Goal: Task Accomplishment & Management: Manage account settings

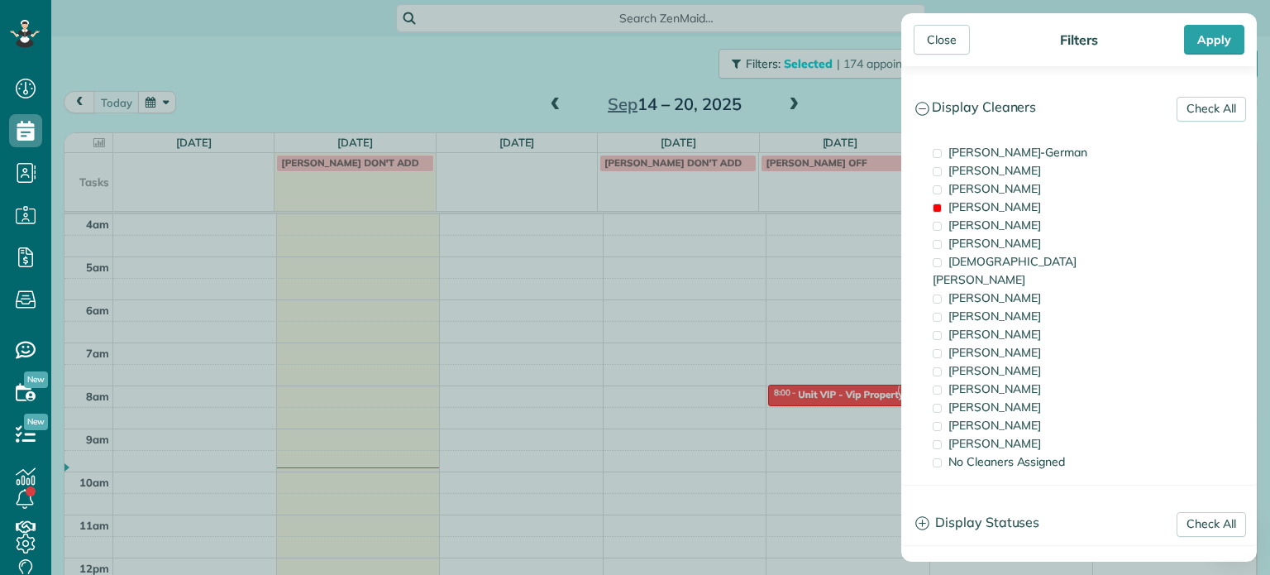
scroll to position [129, 0]
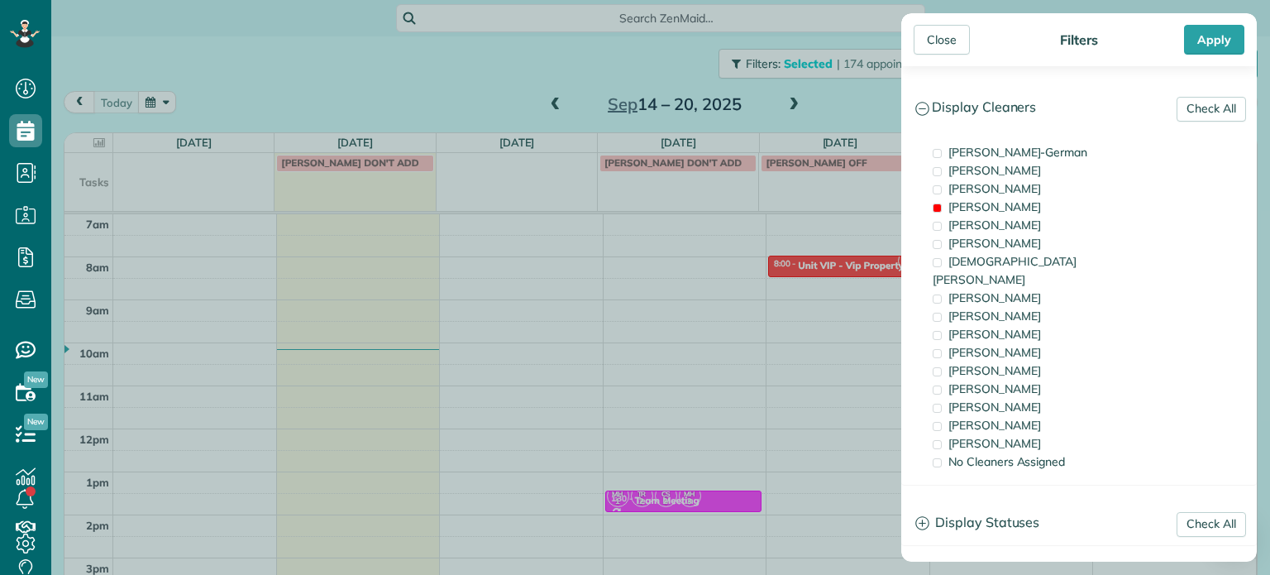
click at [588, 328] on div "Close Filters Apply Check All Display Cleaners [PERSON_NAME]-German [PERSON_NAM…" at bounding box center [635, 287] width 1270 height 575
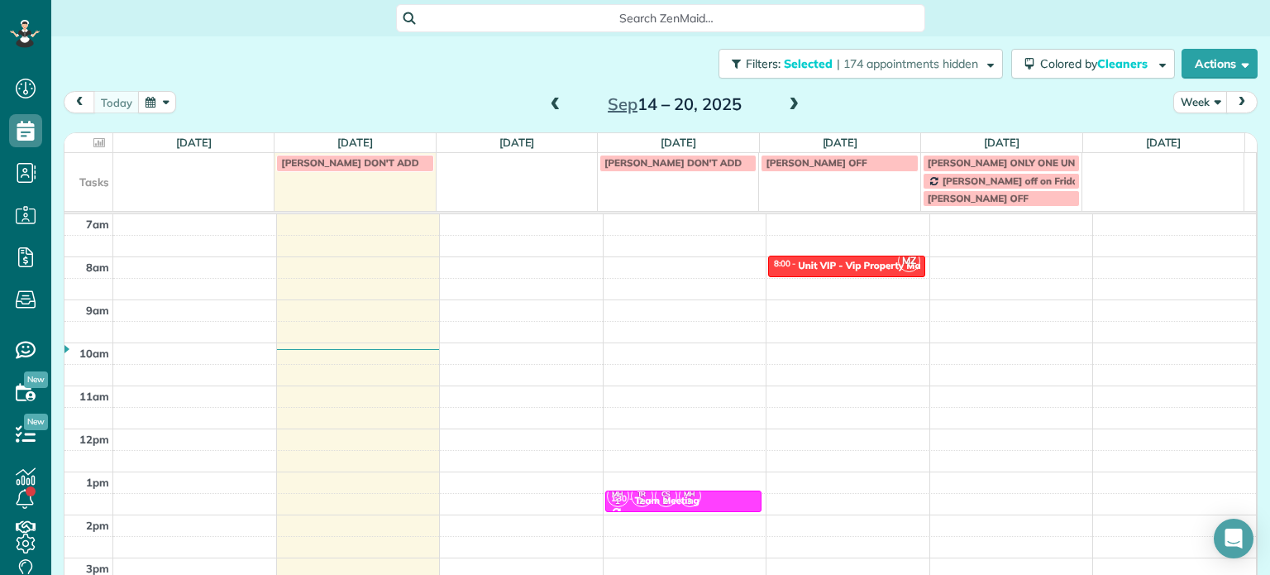
click at [532, 265] on div "4am 5am 6am 7am 8am 9am 10am 11am 12pm 1pm 2pm 3pm 4pm 5pm LC MZ TM 2 CW TL 2 T…" at bounding box center [659, 385] width 1191 height 601
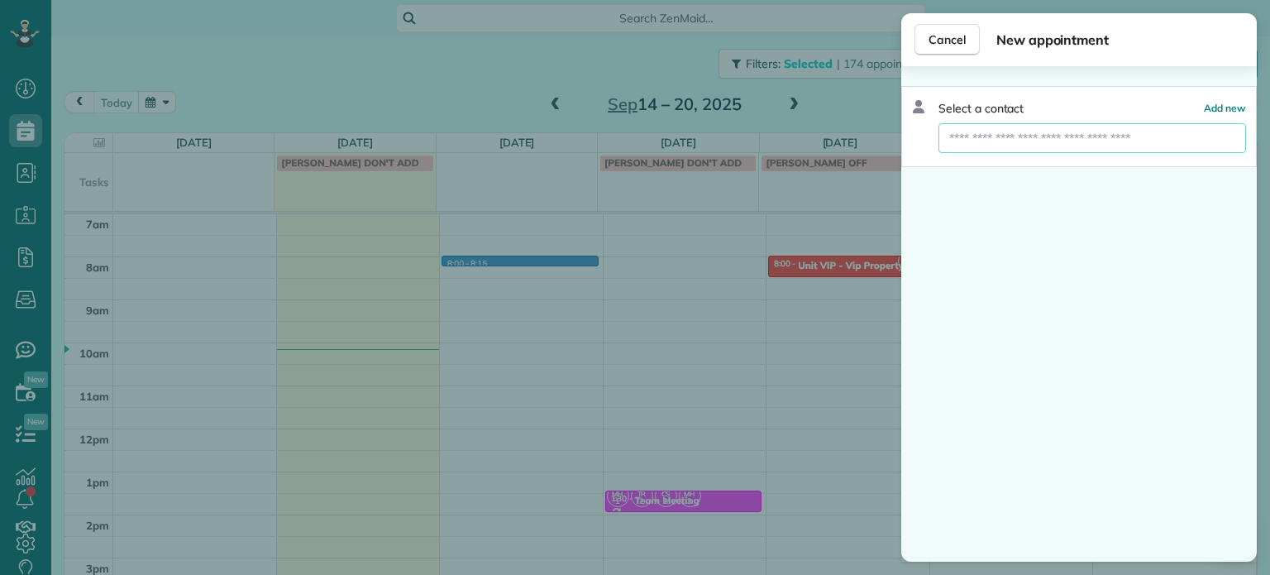
click at [1058, 136] on input "text" at bounding box center [1092, 138] width 308 height 30
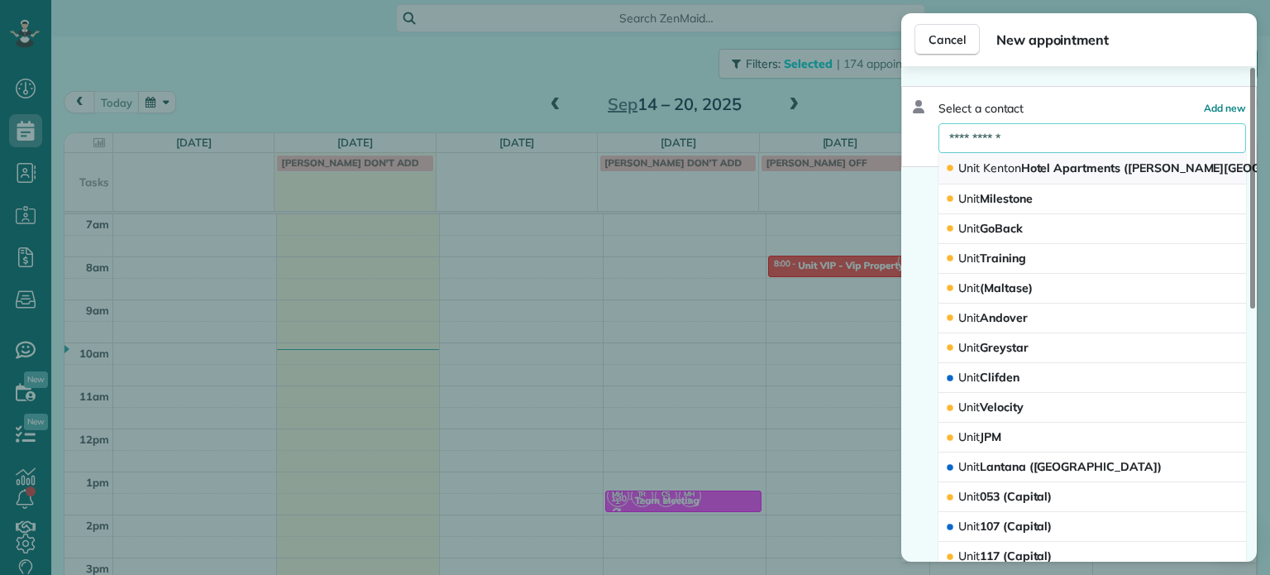
type input "**********"
click at [1061, 163] on span "Unit [GEOGRAPHIC_DATA] ([PERSON_NAME][GEOGRAPHIC_DATA][PERSON_NAME])" at bounding box center [1203, 167] width 490 height 15
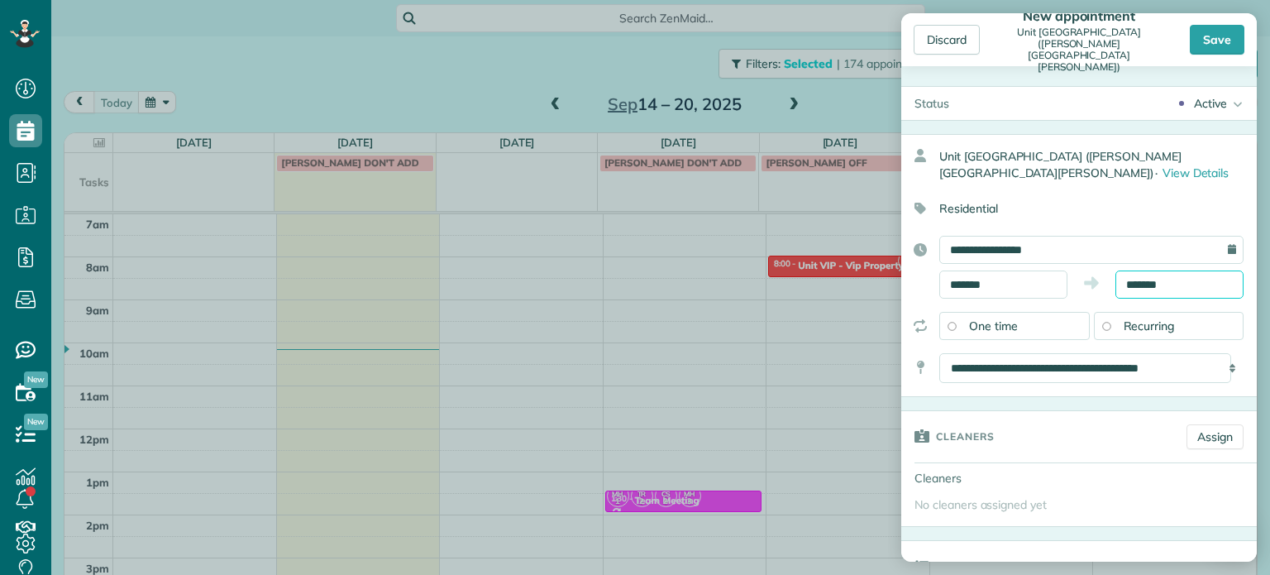
click at [1131, 287] on input "*******" at bounding box center [1179, 284] width 128 height 28
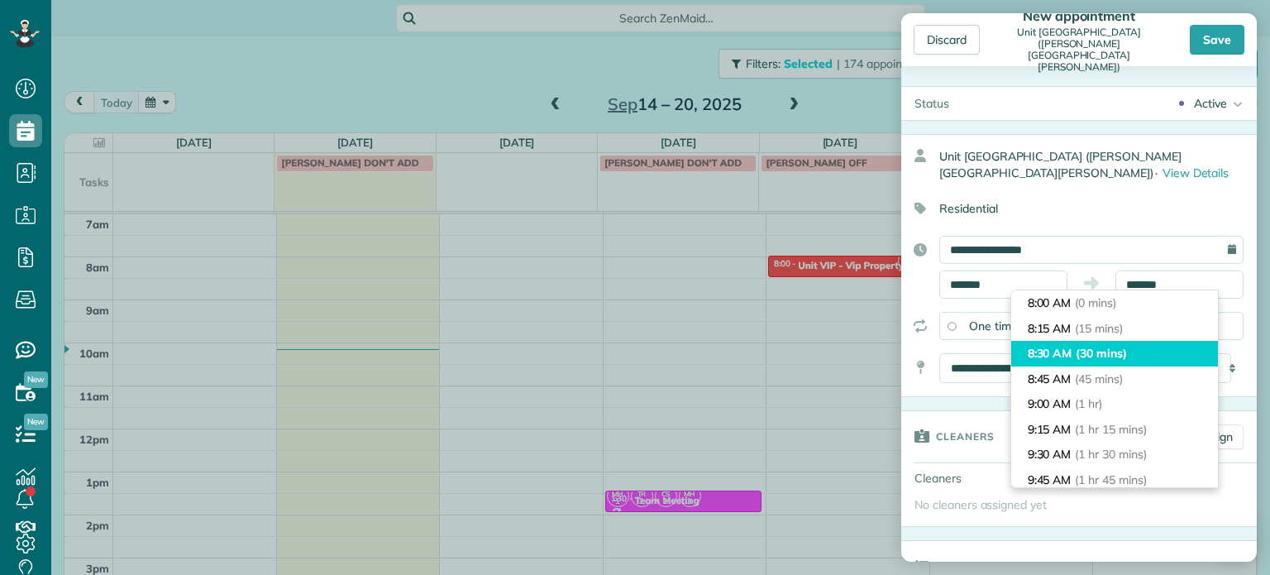
type input "*******"
click at [1109, 353] on span "(30 mins)" at bounding box center [1100, 353] width 51 height 15
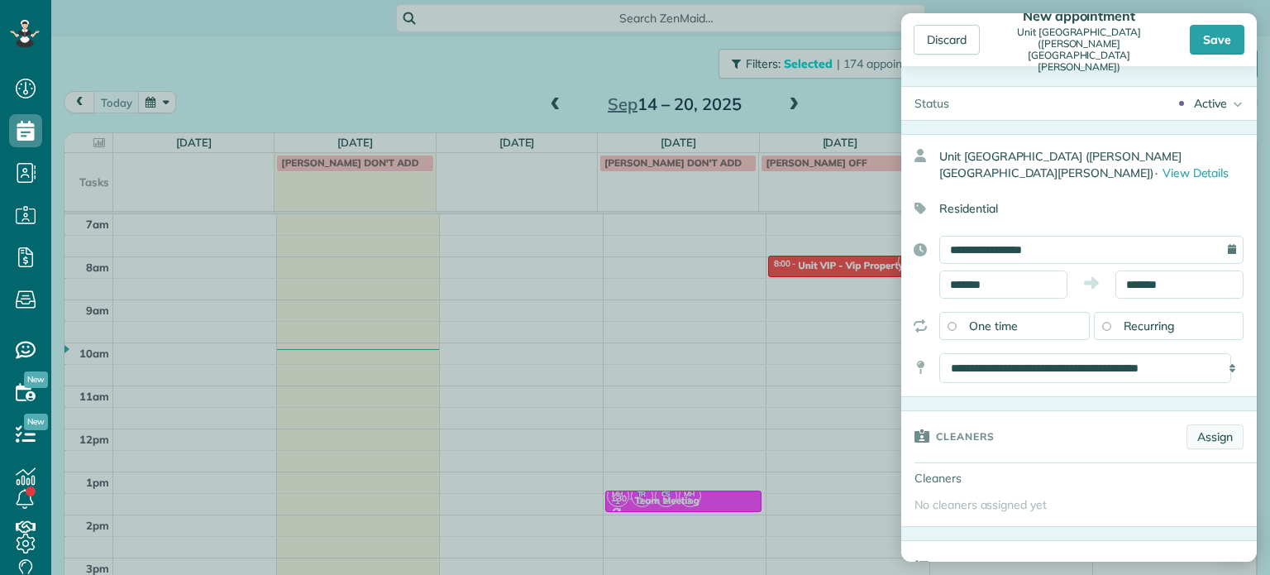
click at [1201, 437] on link "Assign" at bounding box center [1214, 436] width 57 height 25
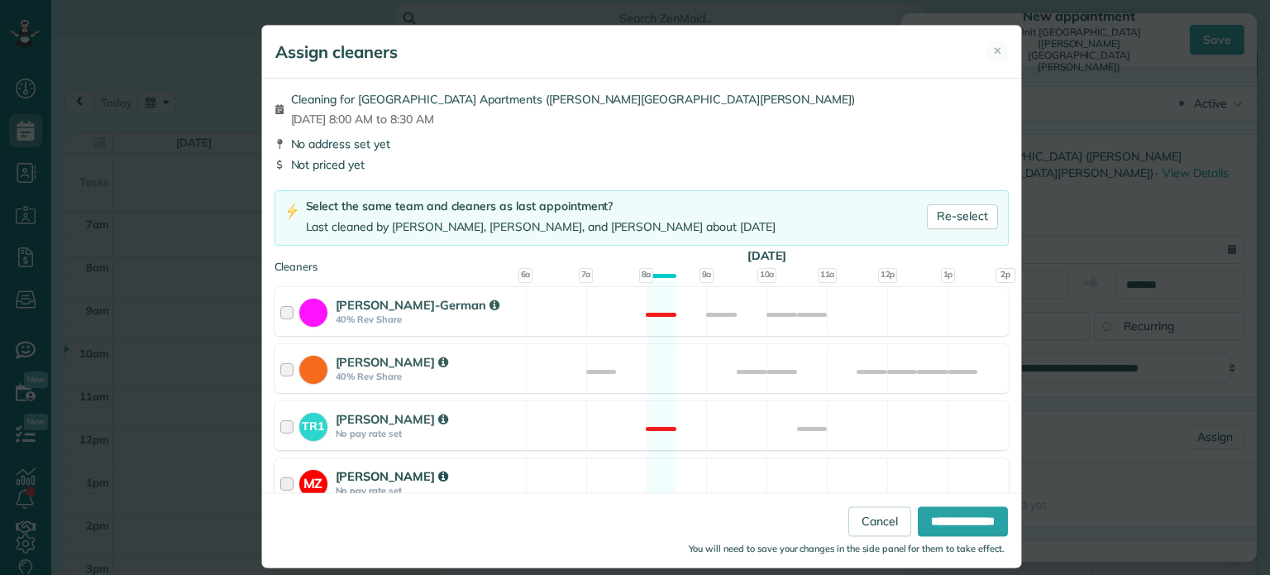
click at [741, 468] on div "MZ [PERSON_NAME] No pay rate set Available" at bounding box center [641, 482] width 734 height 49
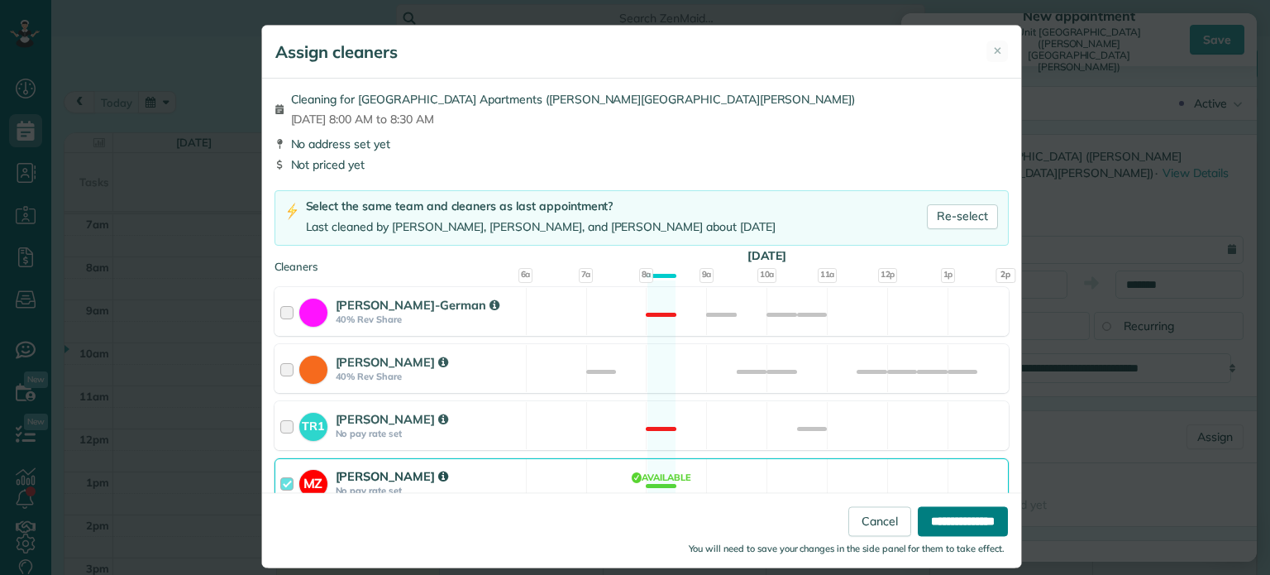
click at [919, 512] on input "**********" at bounding box center [963, 522] width 90 height 30
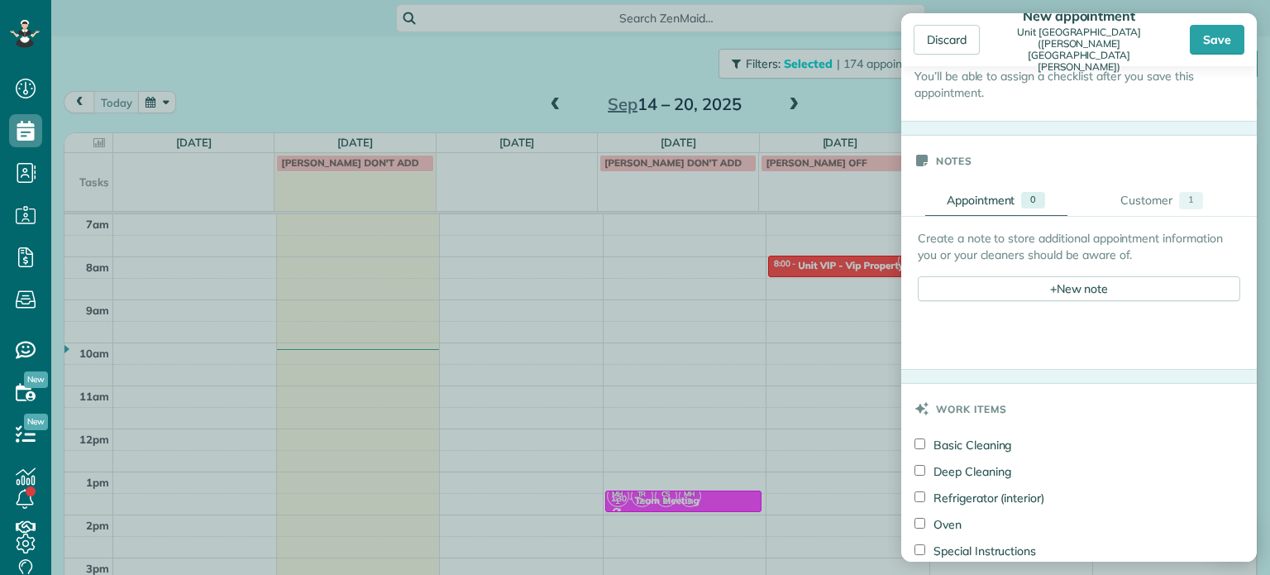
scroll to position [579, 0]
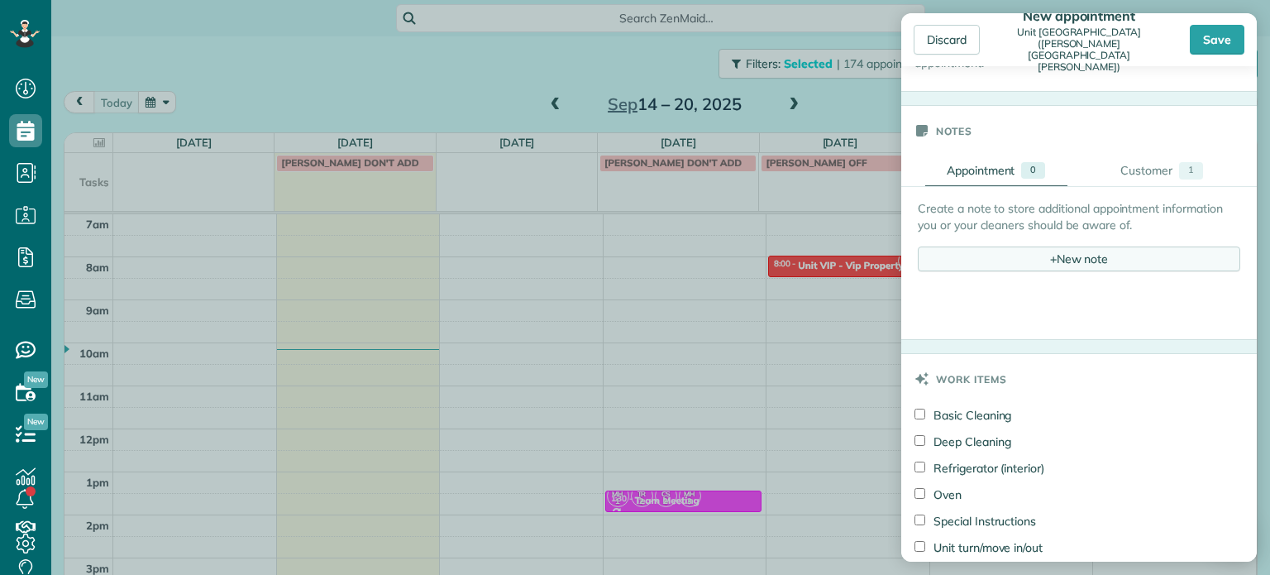
click at [1058, 247] on div "+ New note" at bounding box center [1079, 258] width 322 height 25
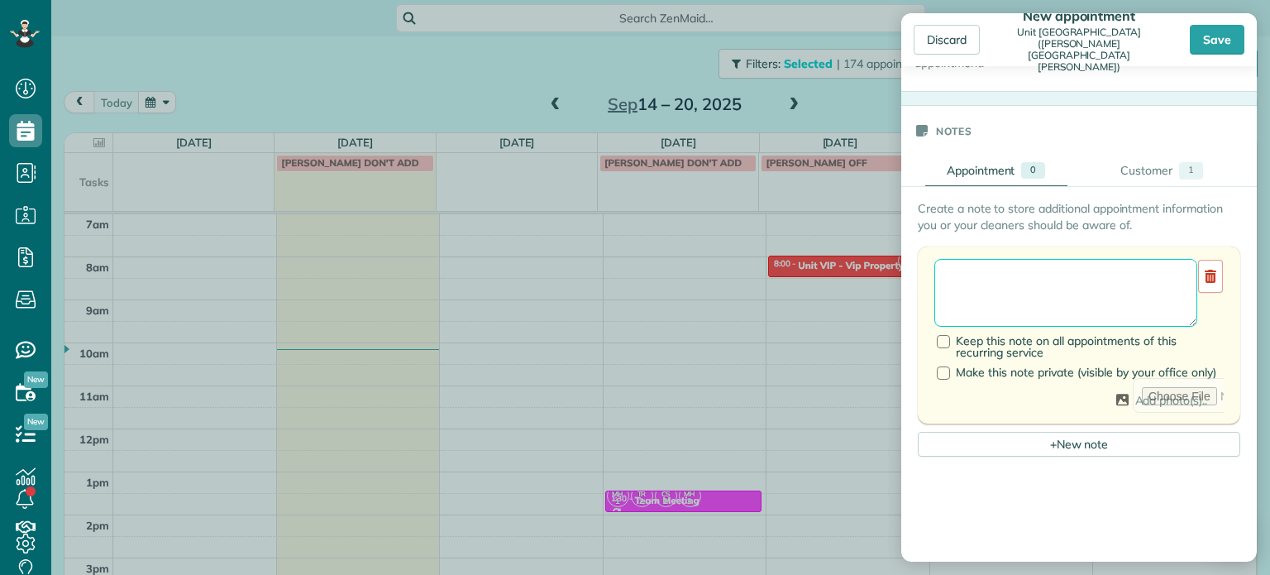
click at [1058, 270] on textarea at bounding box center [1065, 293] width 263 height 68
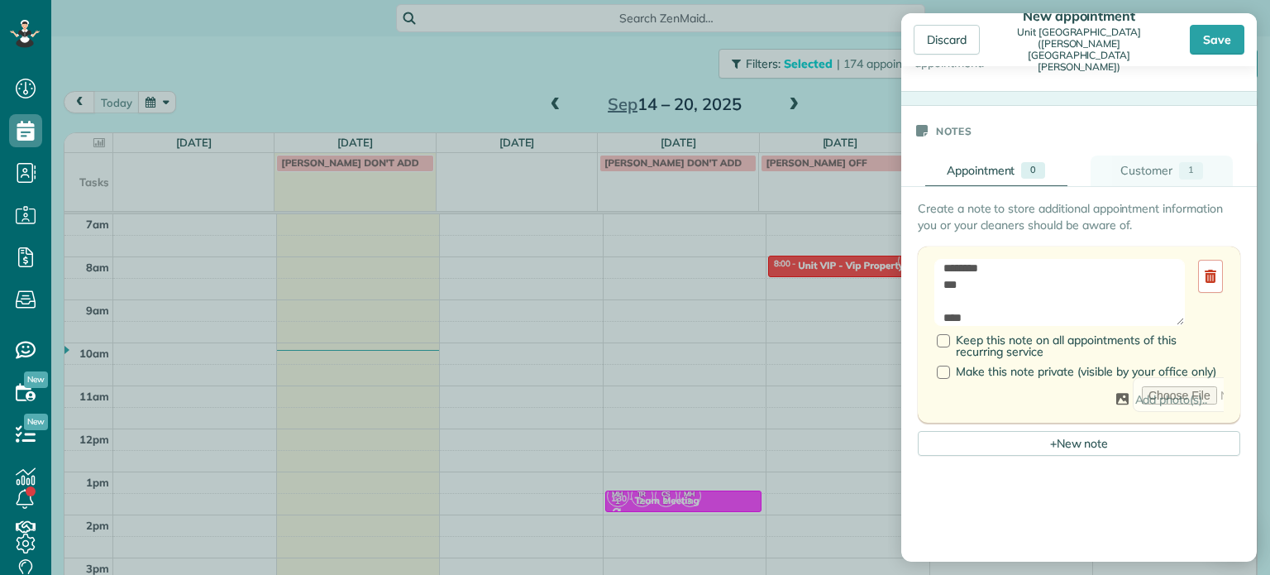
click at [1157, 178] on link "Customer 1" at bounding box center [1161, 170] width 142 height 31
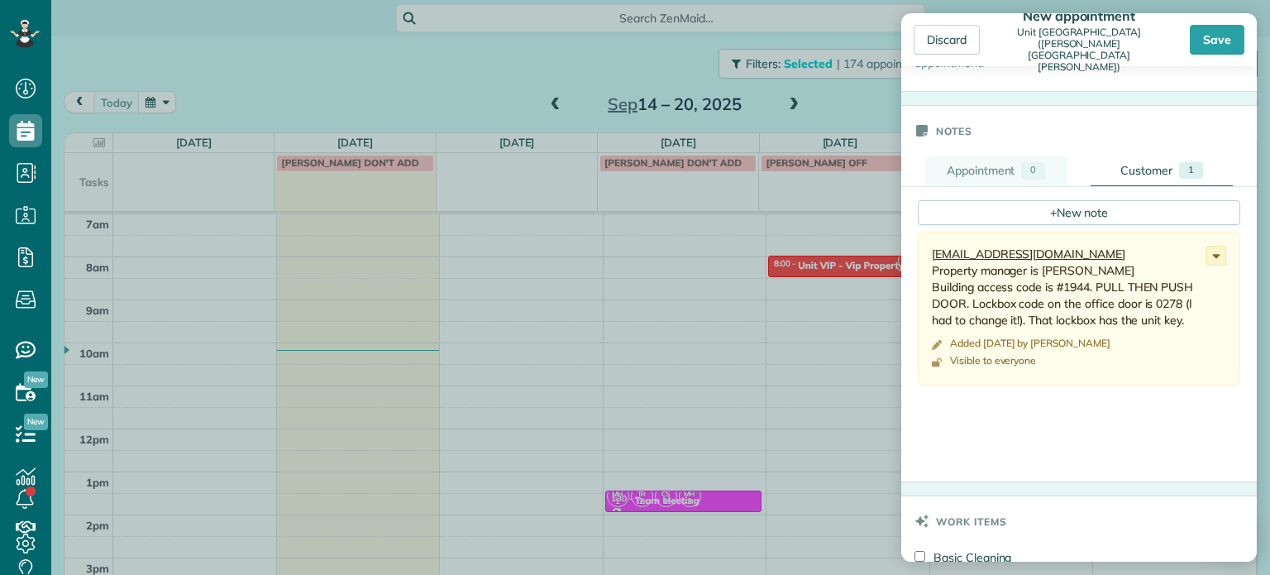
click at [997, 169] on div "Appointment" at bounding box center [980, 170] width 69 height 17
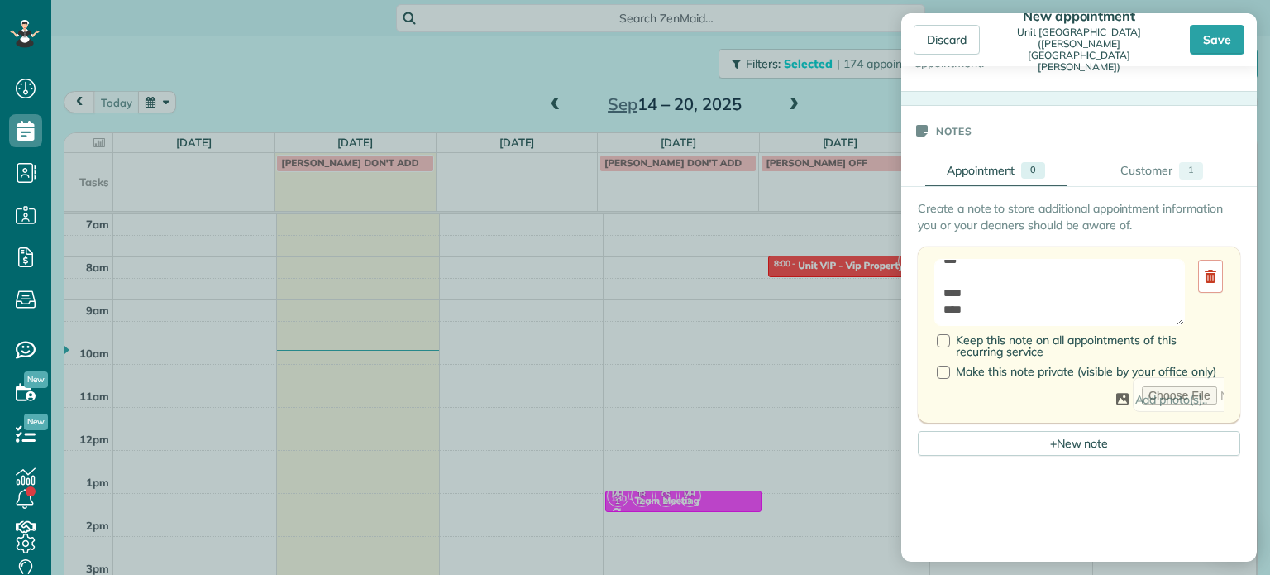
scroll to position [0, 0]
click at [1055, 269] on textarea "**********" at bounding box center [1059, 293] width 250 height 68
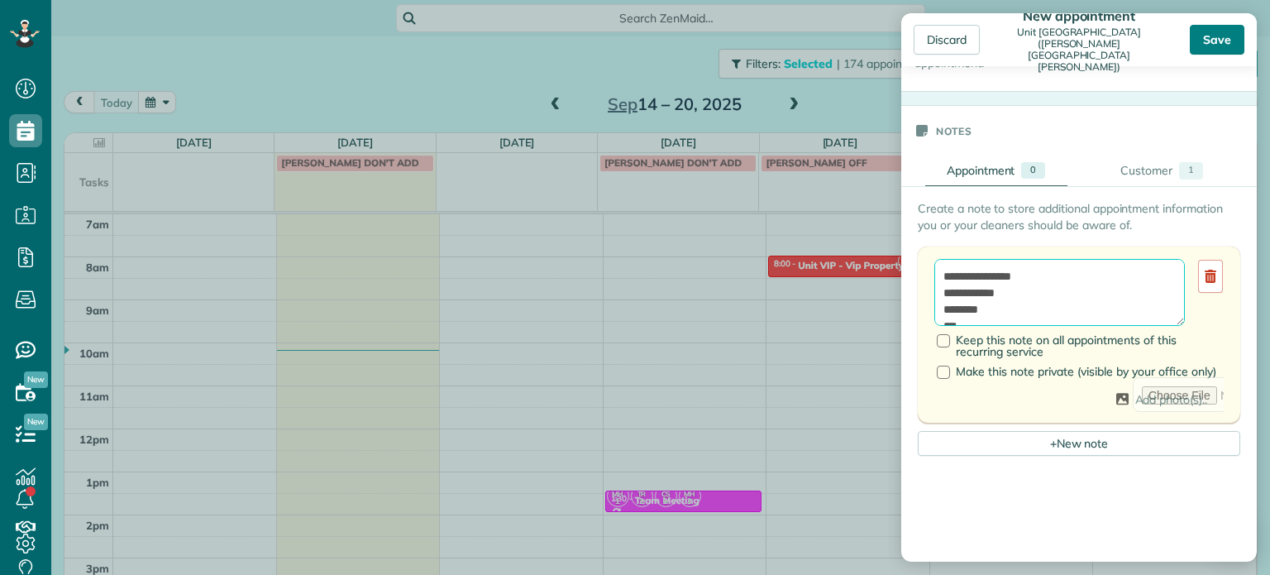
type textarea "**********"
click at [1208, 40] on div "Save" at bounding box center [1217, 40] width 55 height 30
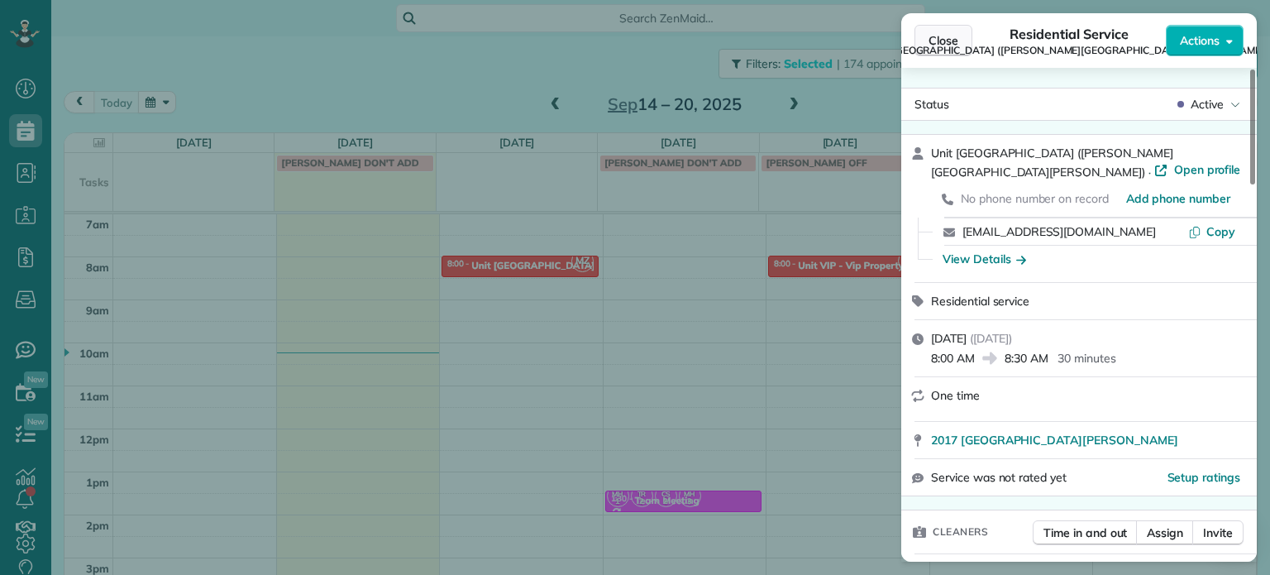
click at [950, 46] on span "Close" at bounding box center [943, 40] width 30 height 17
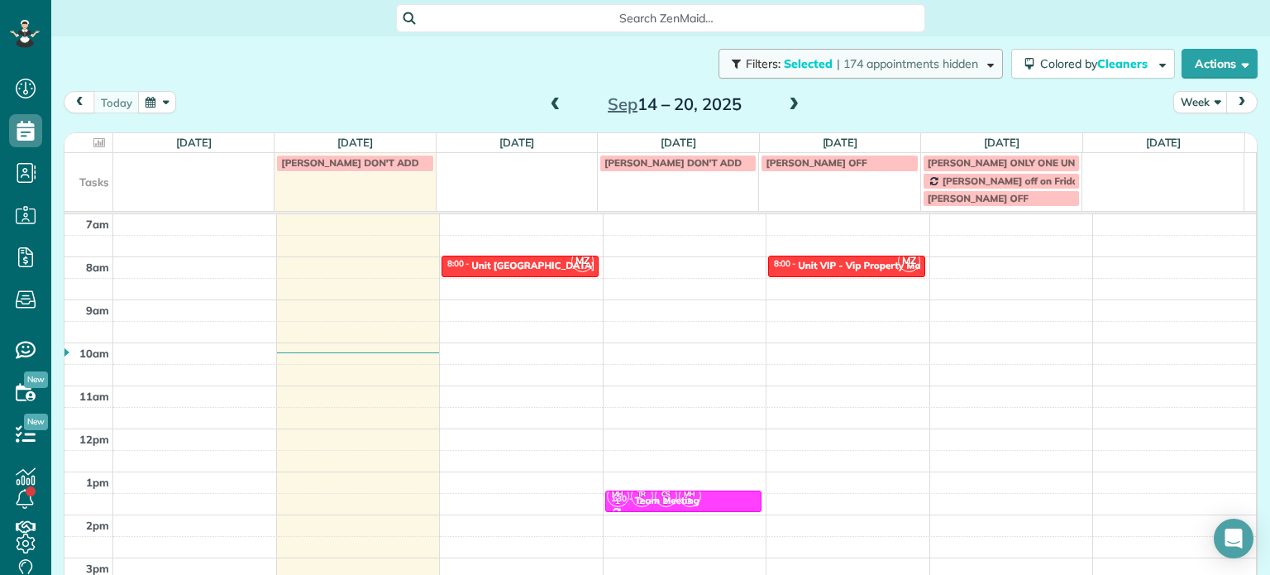
click at [913, 73] on button "Filters: Selected | 174 appointments hidden" at bounding box center [860, 64] width 284 height 30
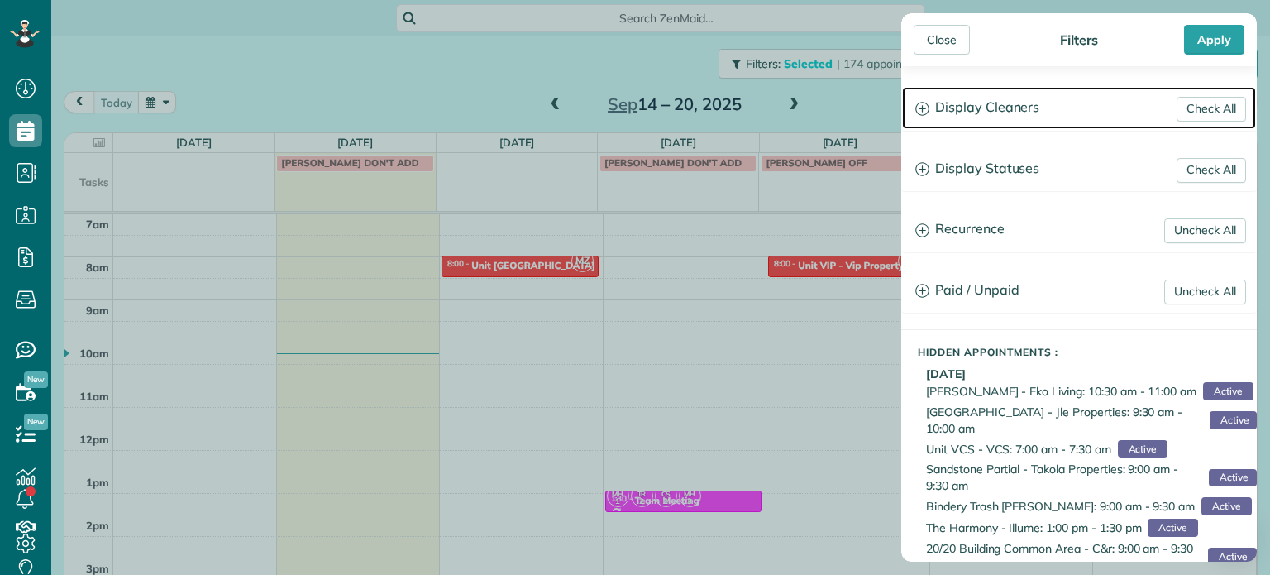
click at [1008, 117] on h3 "Display Cleaners" at bounding box center [1079, 108] width 354 height 42
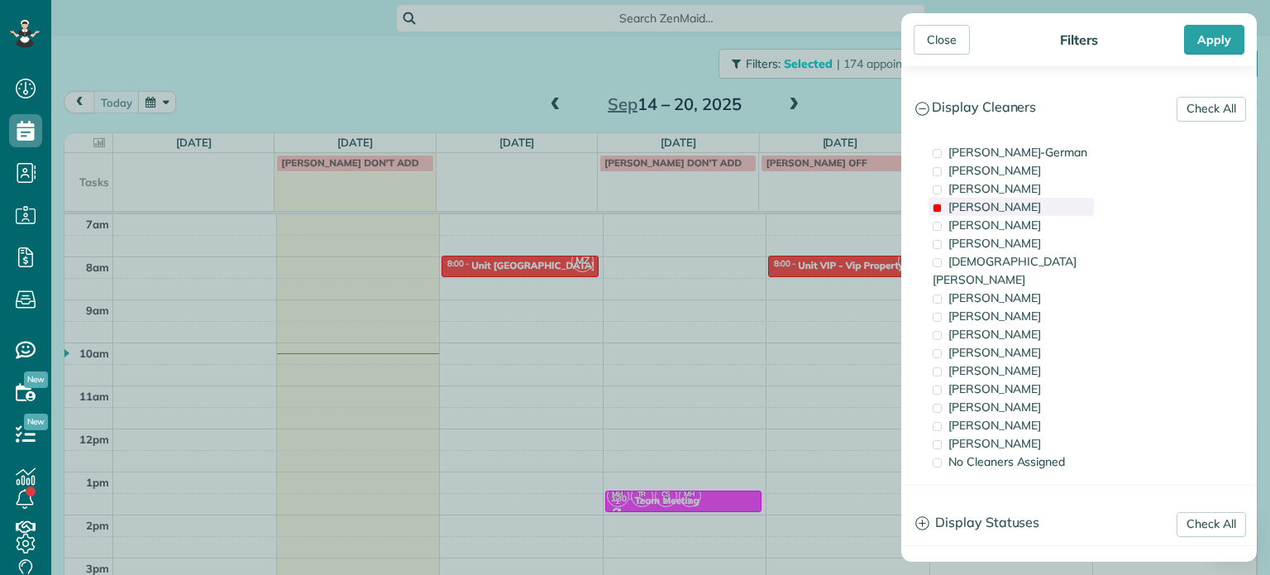
click at [1004, 205] on div "[PERSON_NAME]" at bounding box center [1010, 207] width 165 height 18
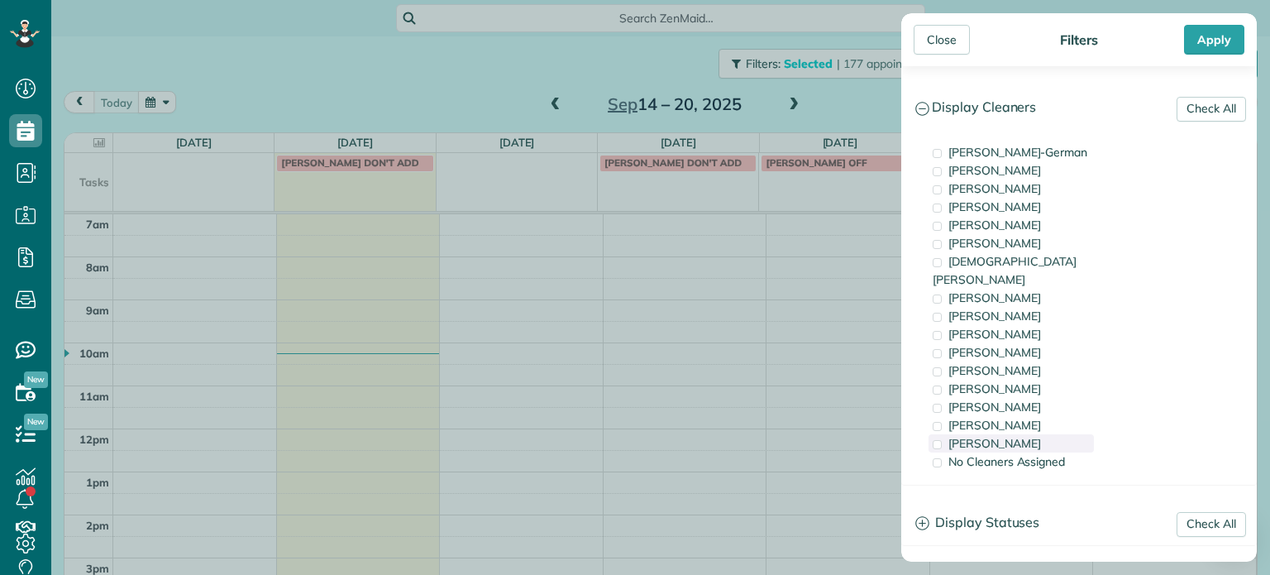
click at [1026, 434] on div "[PERSON_NAME]" at bounding box center [1010, 443] width 165 height 18
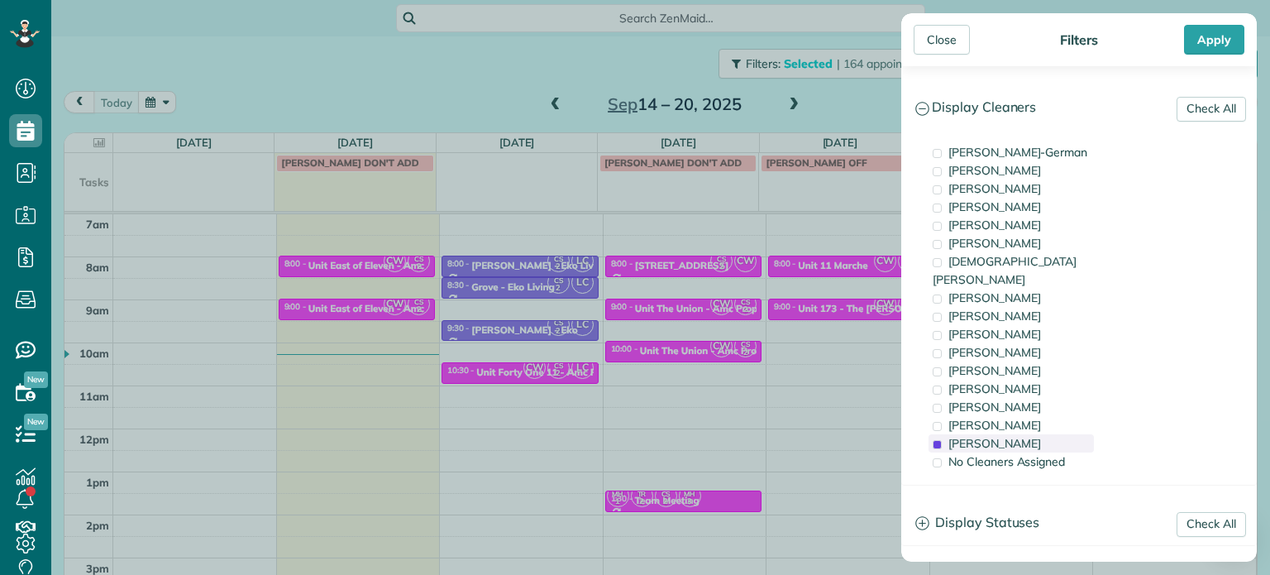
click at [1026, 434] on div "[PERSON_NAME]" at bounding box center [1010, 443] width 165 height 18
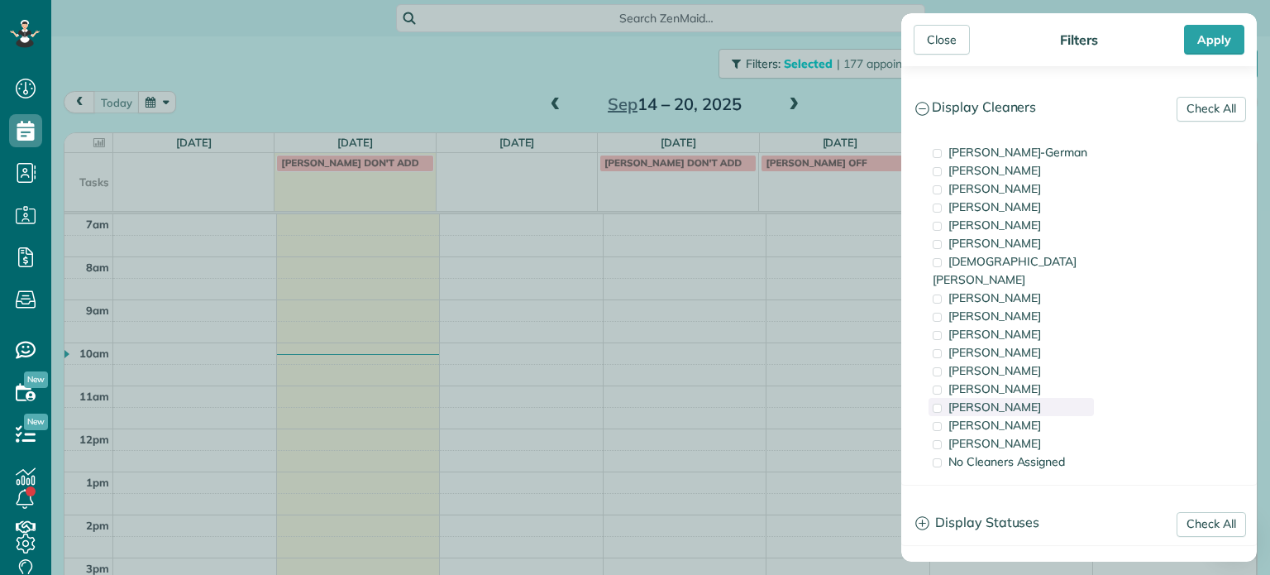
click at [1023, 398] on div "[PERSON_NAME]" at bounding box center [1010, 407] width 165 height 18
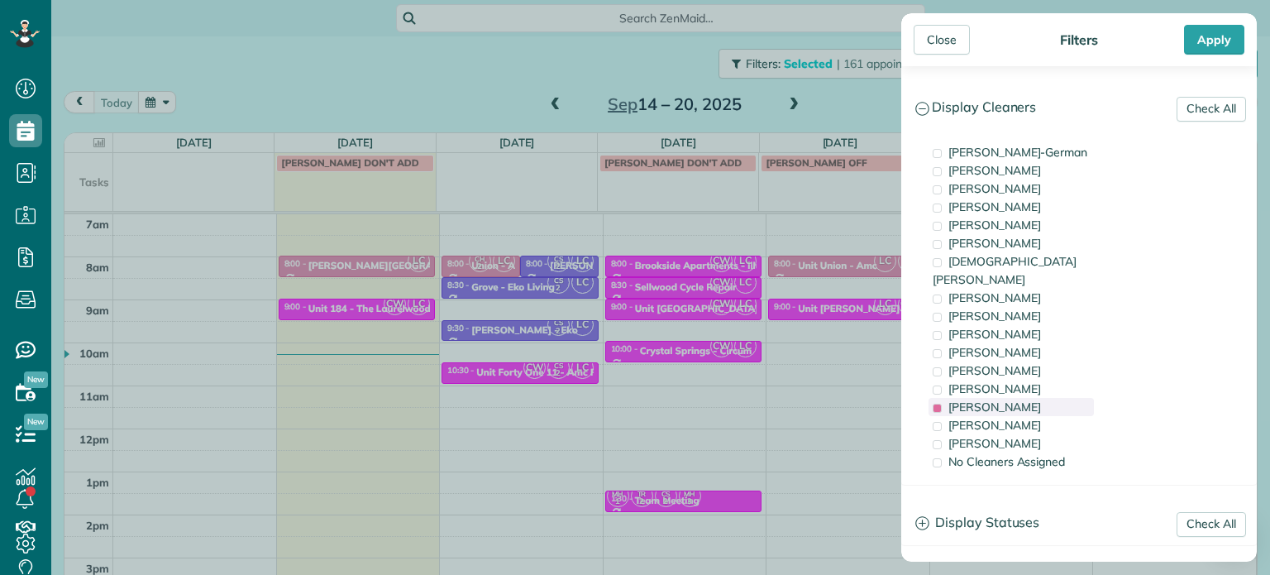
click at [1023, 398] on div "[PERSON_NAME]" at bounding box center [1010, 407] width 165 height 18
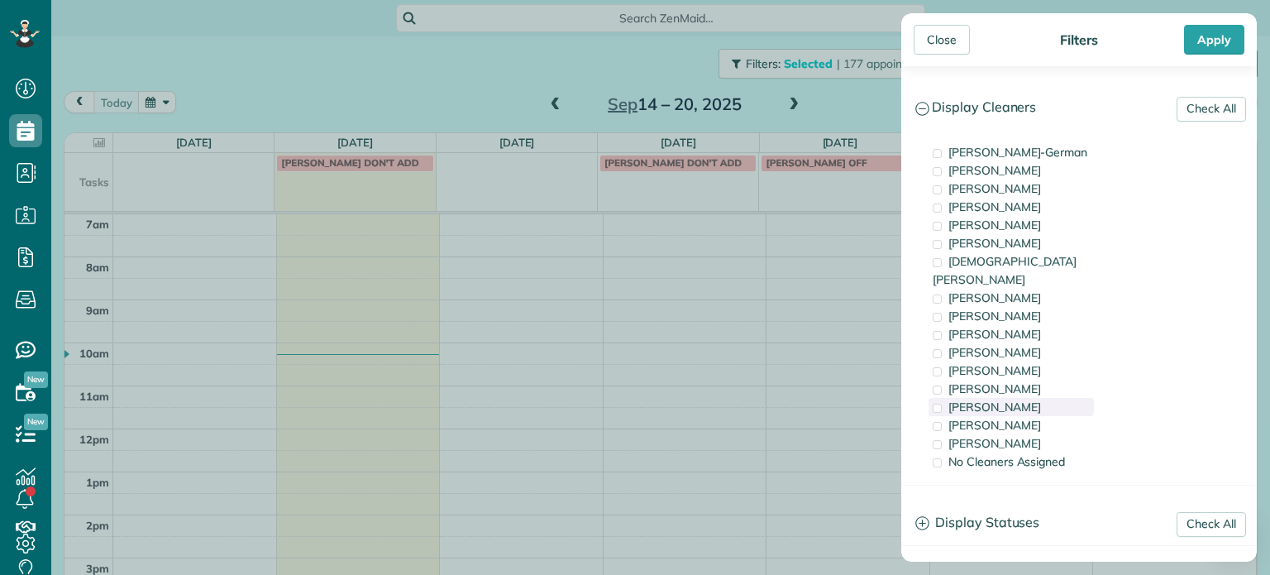
click at [1023, 398] on div "[PERSON_NAME]" at bounding box center [1010, 407] width 165 height 18
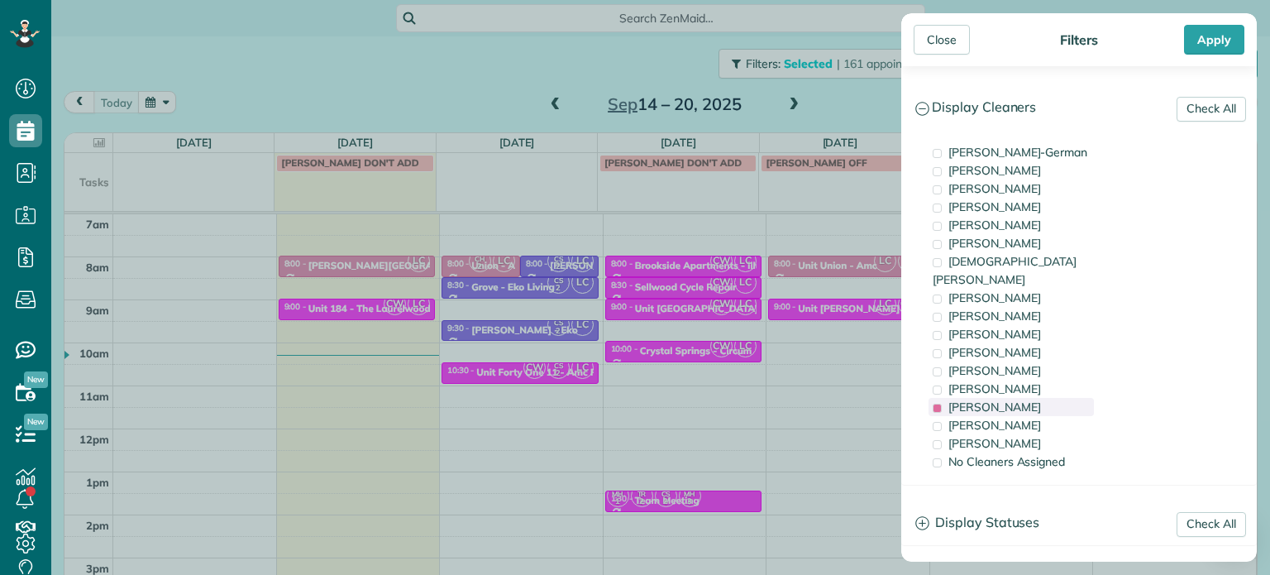
click at [1023, 398] on div "[PERSON_NAME]" at bounding box center [1010, 407] width 165 height 18
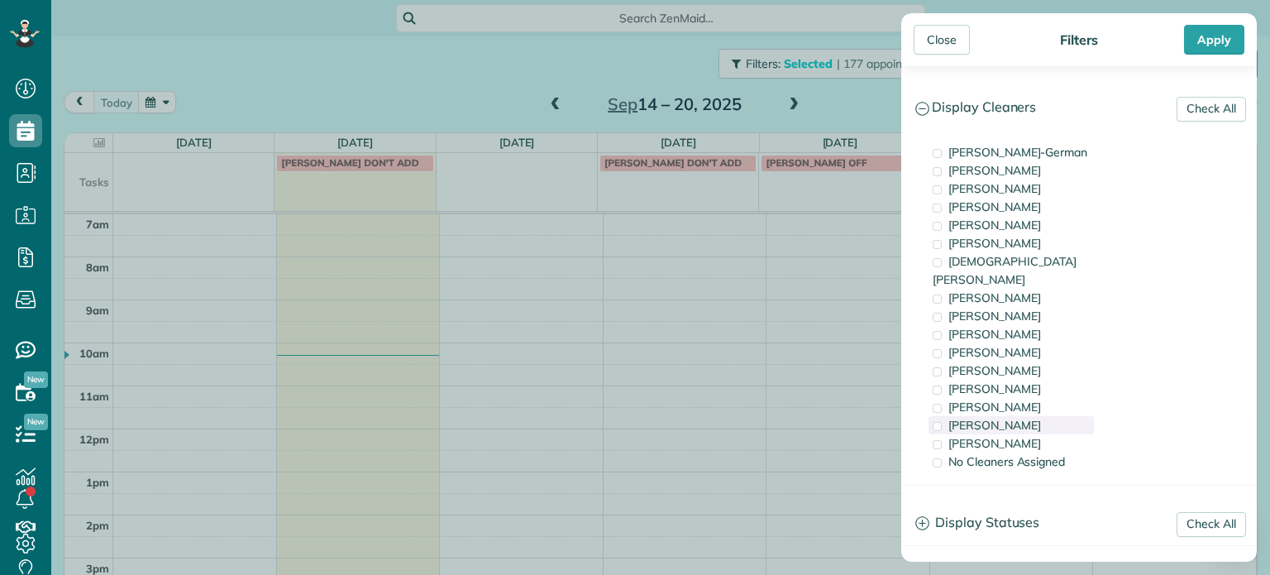
click at [1023, 417] on span "[PERSON_NAME]" at bounding box center [994, 424] width 93 height 15
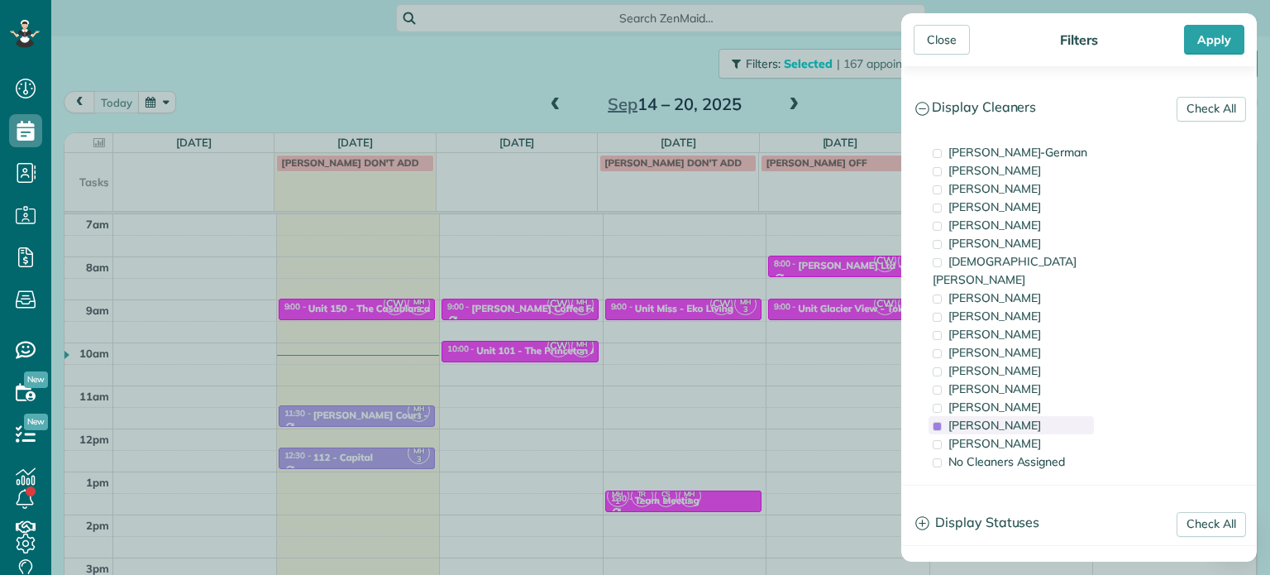
click at [1023, 417] on span "[PERSON_NAME]" at bounding box center [994, 424] width 93 height 15
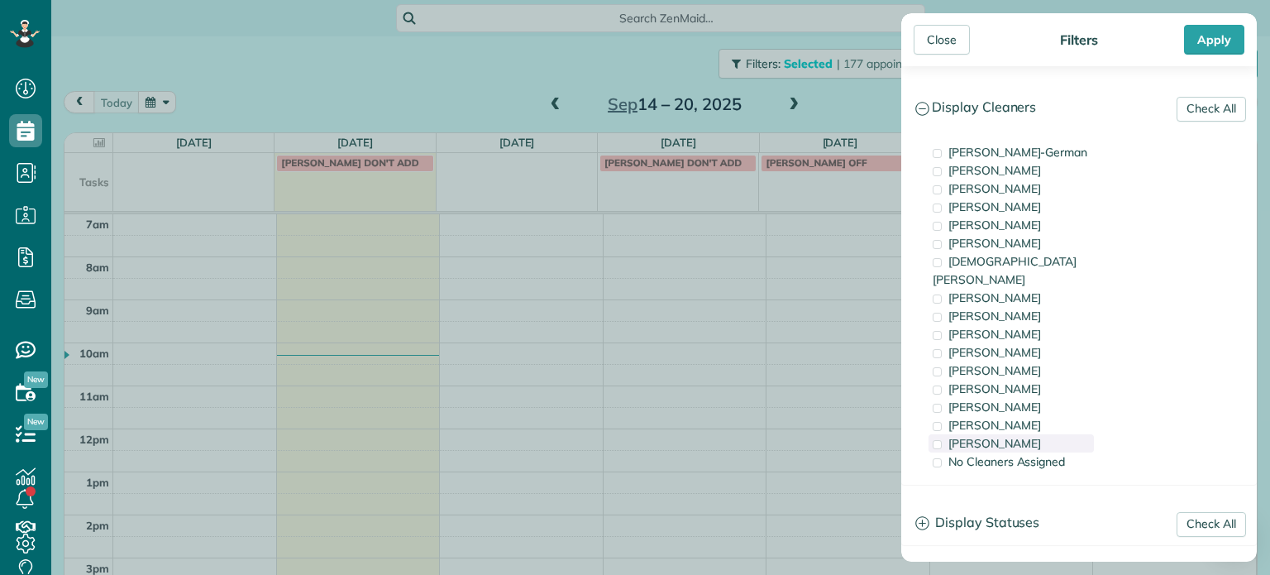
click at [1028, 434] on div "[PERSON_NAME]" at bounding box center [1010, 443] width 165 height 18
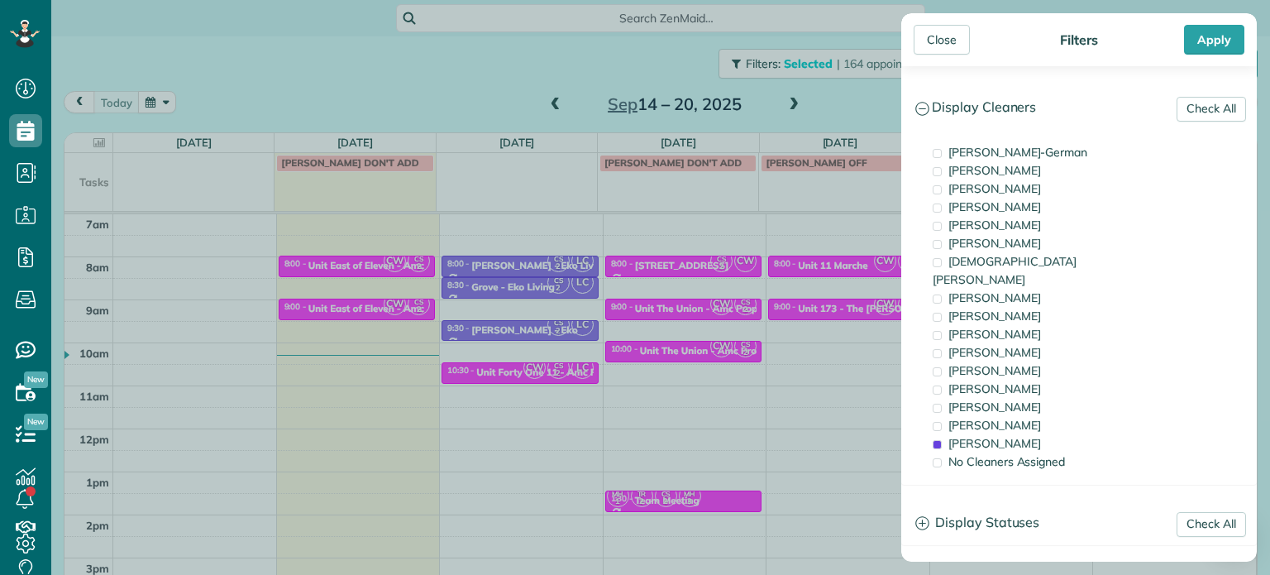
click at [573, 381] on div "Close Filters Apply Check All Display Cleaners [PERSON_NAME]-German [PERSON_NAM…" at bounding box center [635, 287] width 1270 height 575
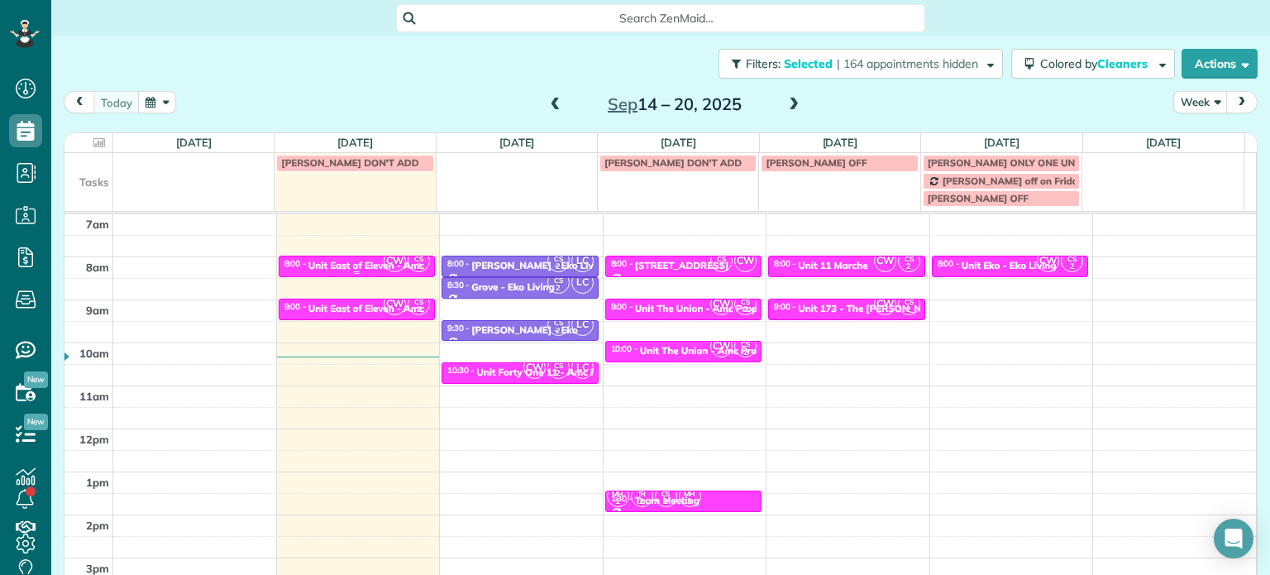
click at [338, 259] on div "8:00 - 8:30 Unit East of Eleven - Amc" at bounding box center [357, 264] width 147 height 13
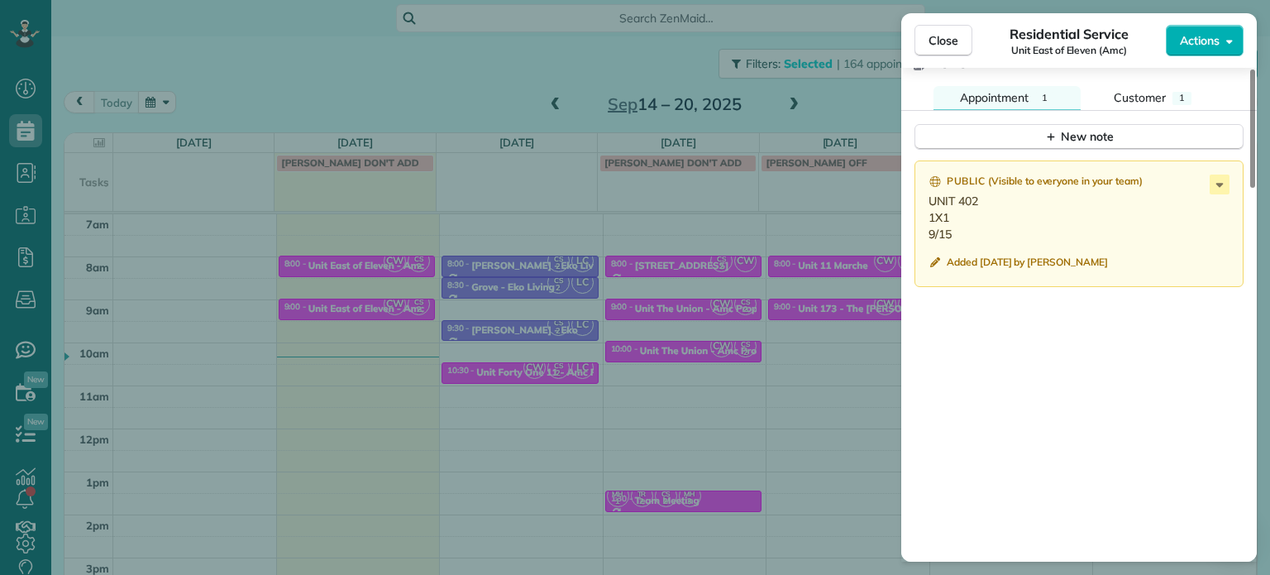
scroll to position [1411, 0]
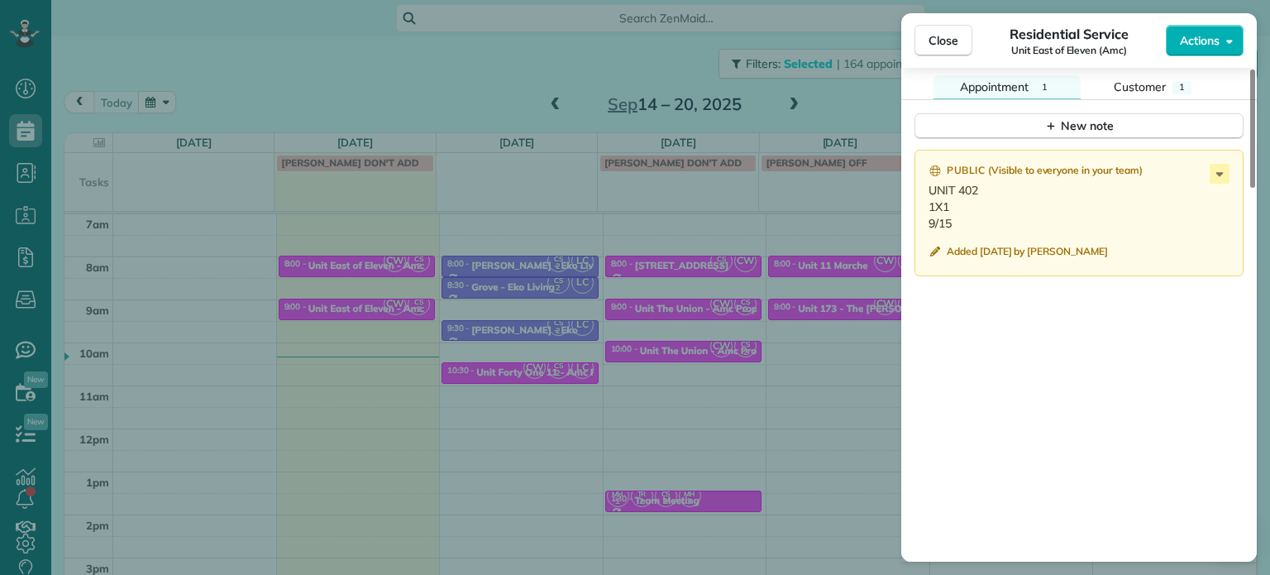
drag, startPoint x: 392, startPoint y: 374, endPoint x: 369, endPoint y: 317, distance: 62.0
click at [392, 374] on div "Close Residential Service Unit East of Eleven (Amc) Actions Status Active Unit …" at bounding box center [635, 287] width 1270 height 575
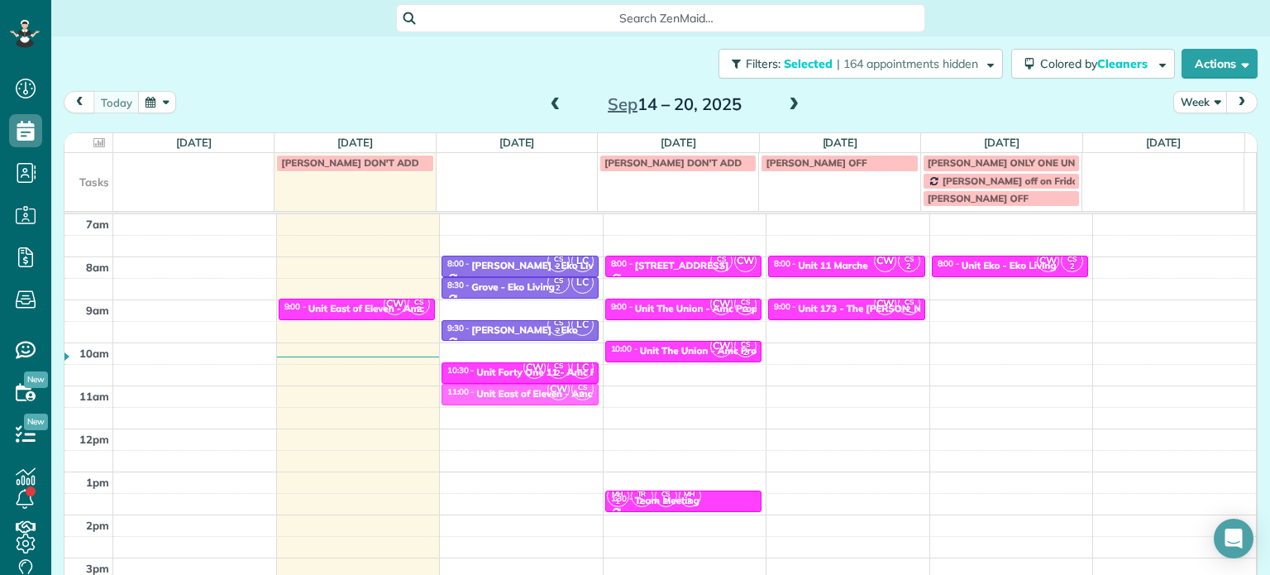
drag, startPoint x: 352, startPoint y: 263, endPoint x: 500, endPoint y: 396, distance: 199.0
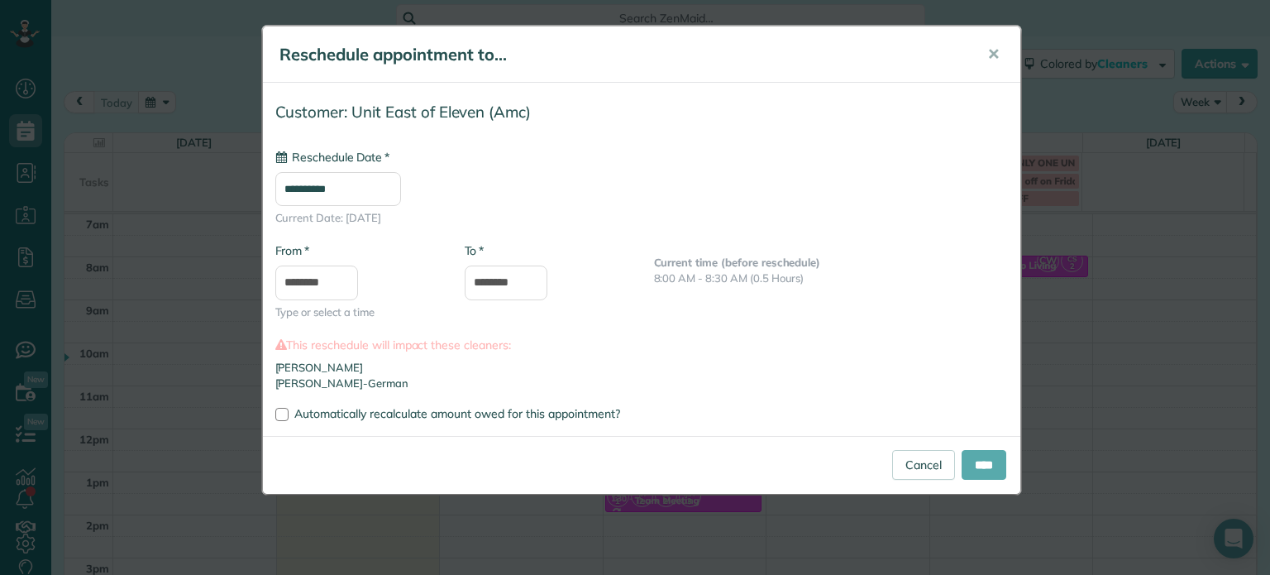
type input "**********"
click at [968, 466] on input "****" at bounding box center [983, 465] width 45 height 30
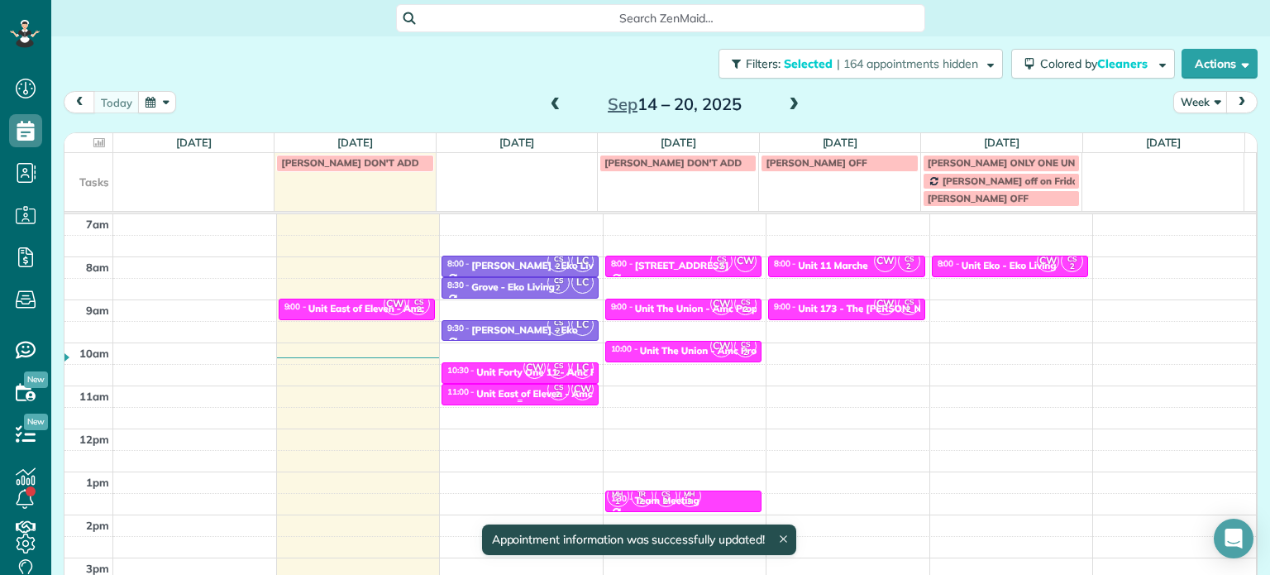
click at [517, 392] on div "Unit East of Eleven - Amc" at bounding box center [534, 394] width 116 height 12
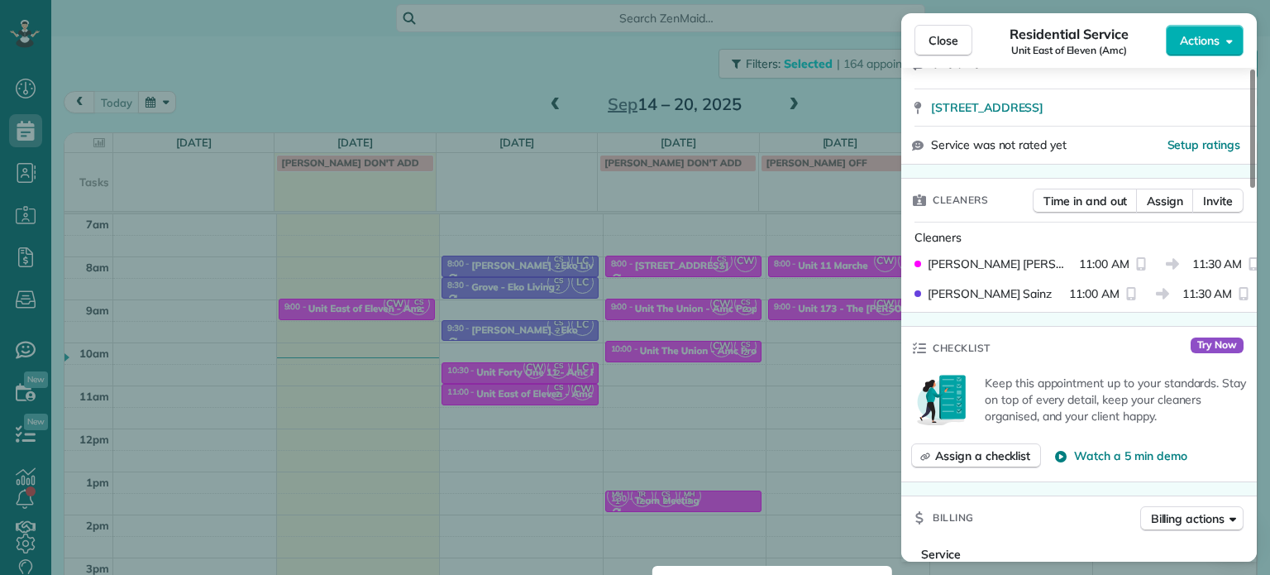
scroll to position [260, 0]
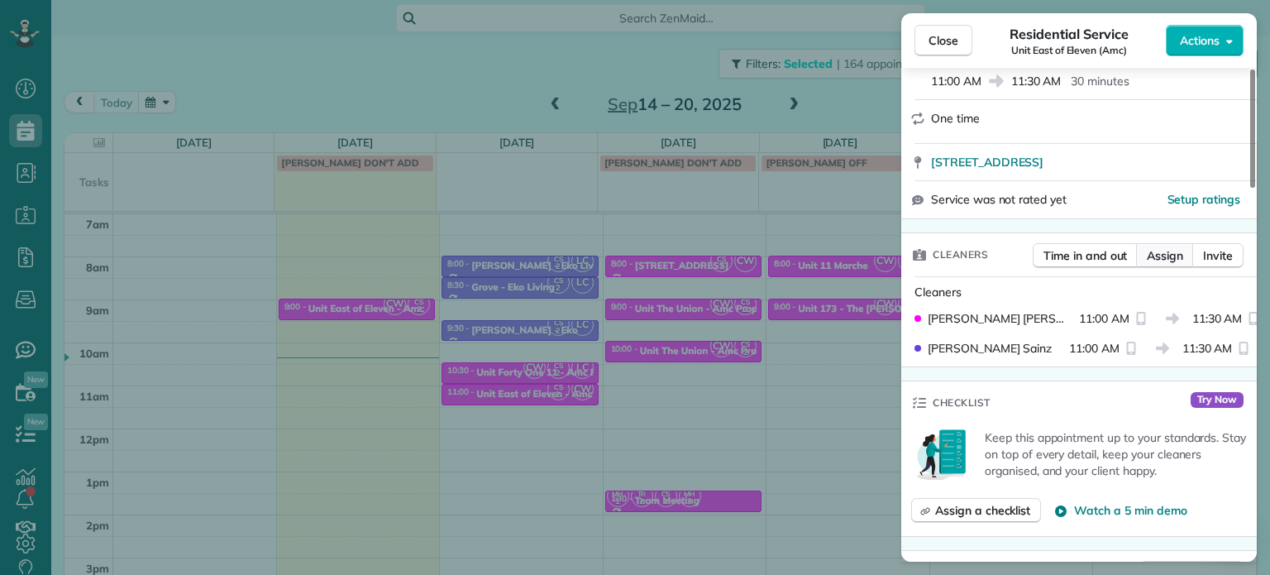
click at [1169, 255] on span "Assign" at bounding box center [1165, 255] width 36 height 17
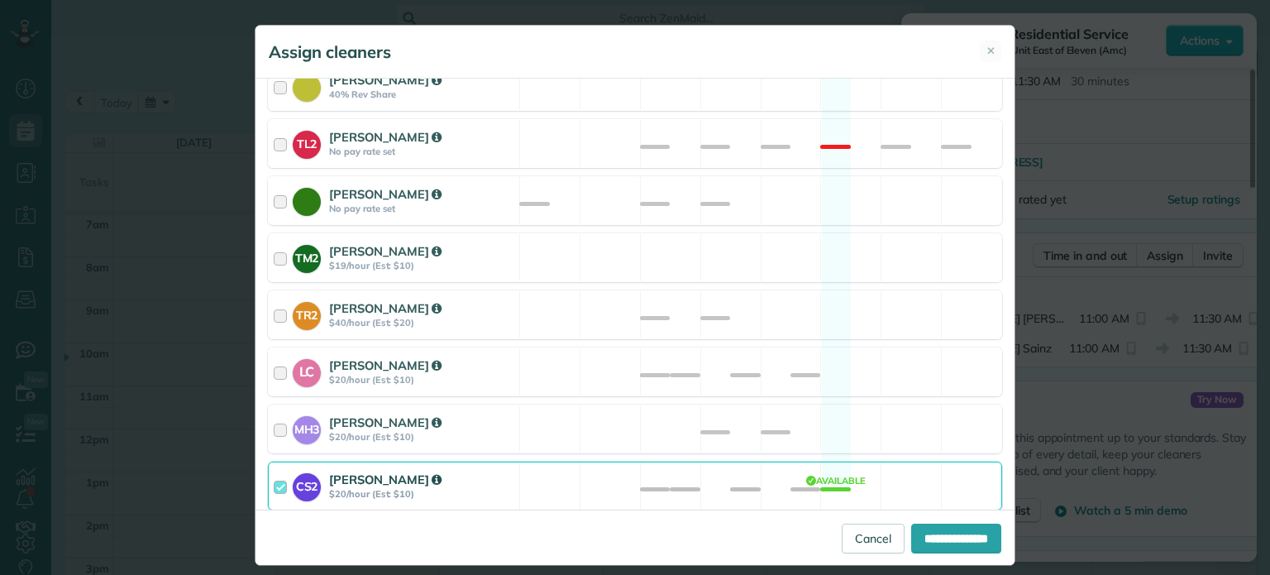
scroll to position [716, 0]
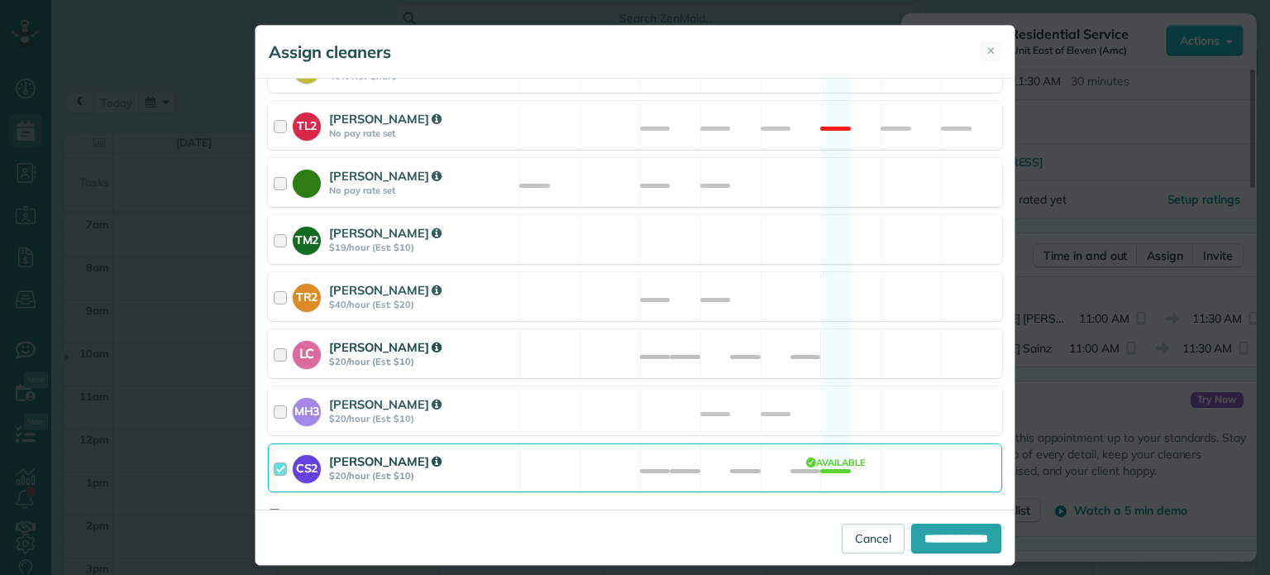
click at [762, 335] on div "LC [PERSON_NAME] $20/hour (Est: $10) Available" at bounding box center [635, 353] width 734 height 49
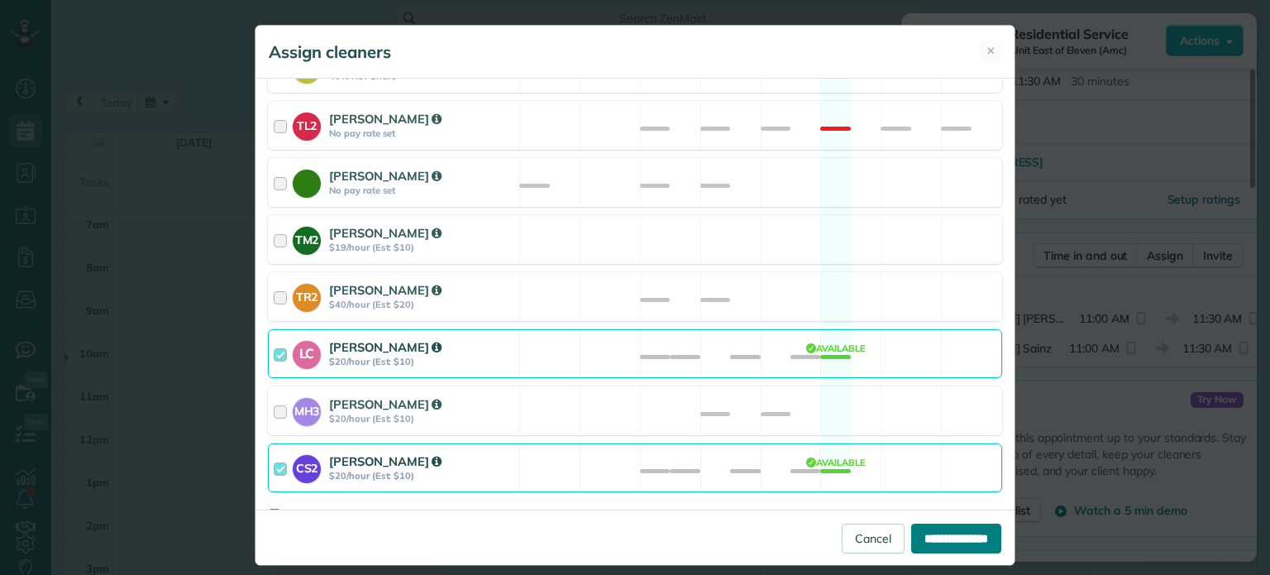
click at [968, 532] on input "**********" at bounding box center [956, 538] width 90 height 30
type input "**********"
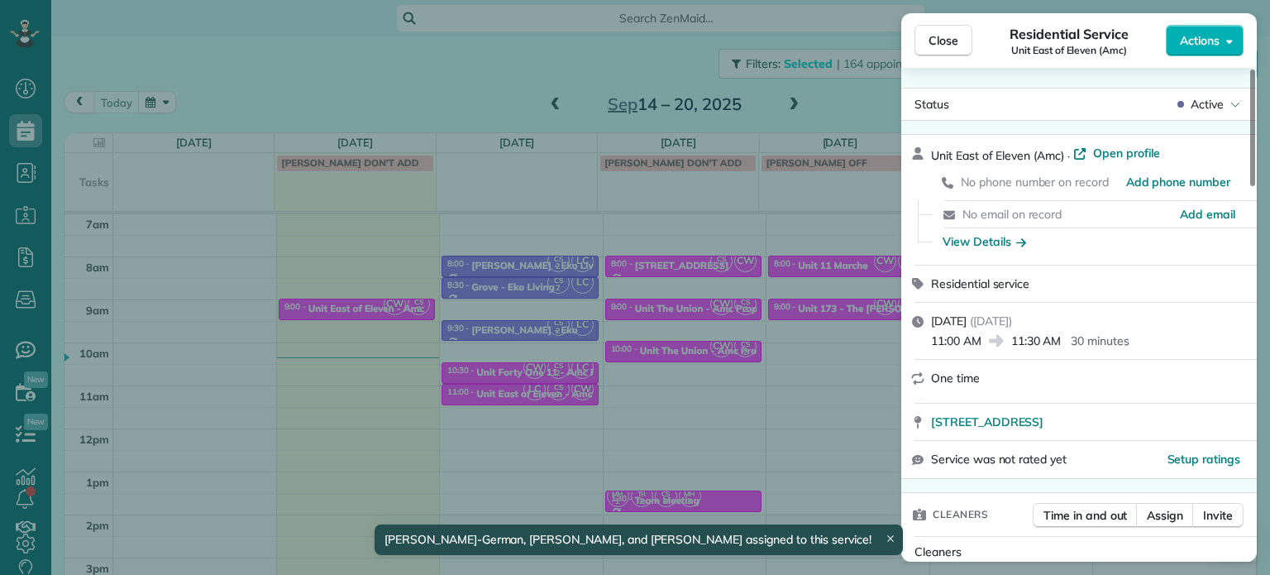
click at [741, 462] on div "Close Residential Service Unit East of Eleven (Amc) Actions Status Active Unit …" at bounding box center [635, 287] width 1270 height 575
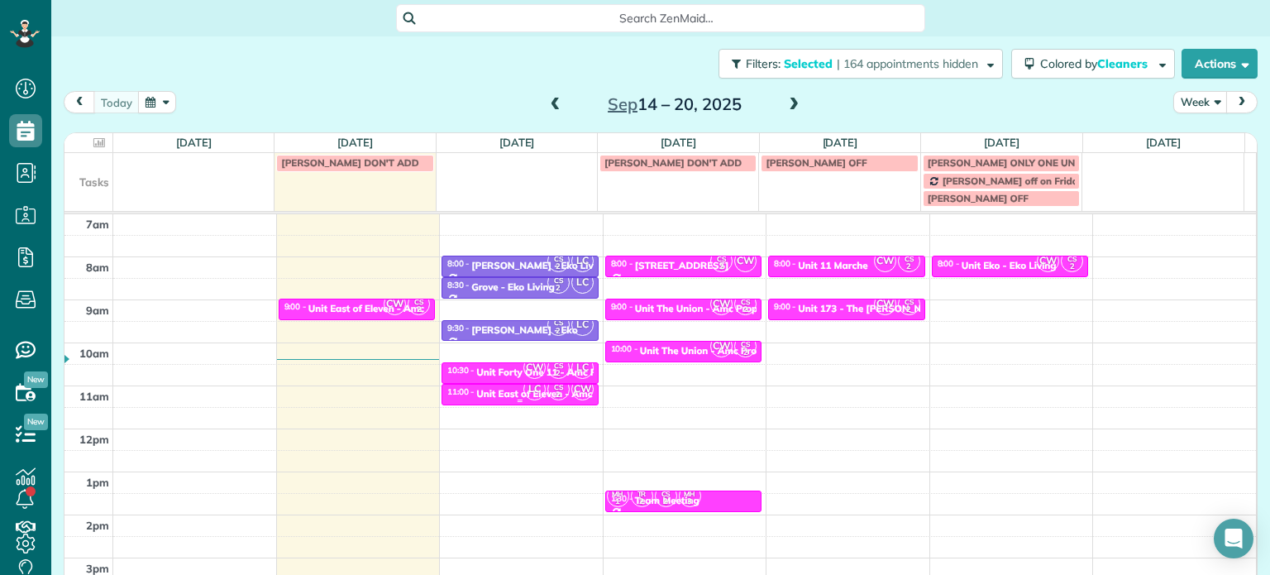
click at [523, 391] on span "LC" at bounding box center [534, 389] width 22 height 22
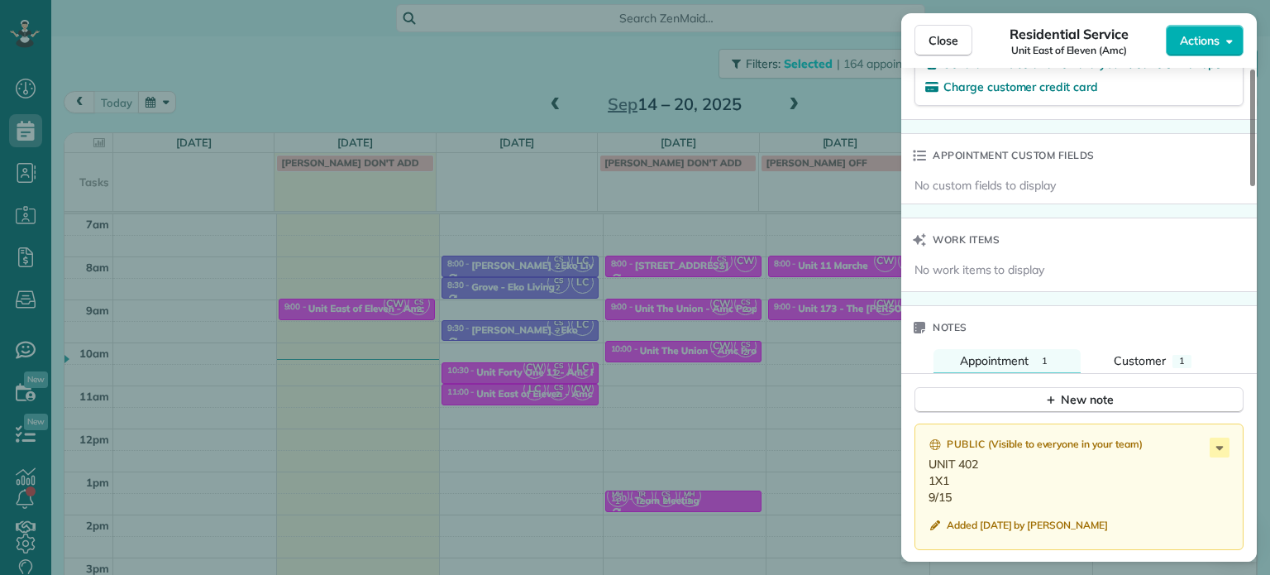
scroll to position [1251, 0]
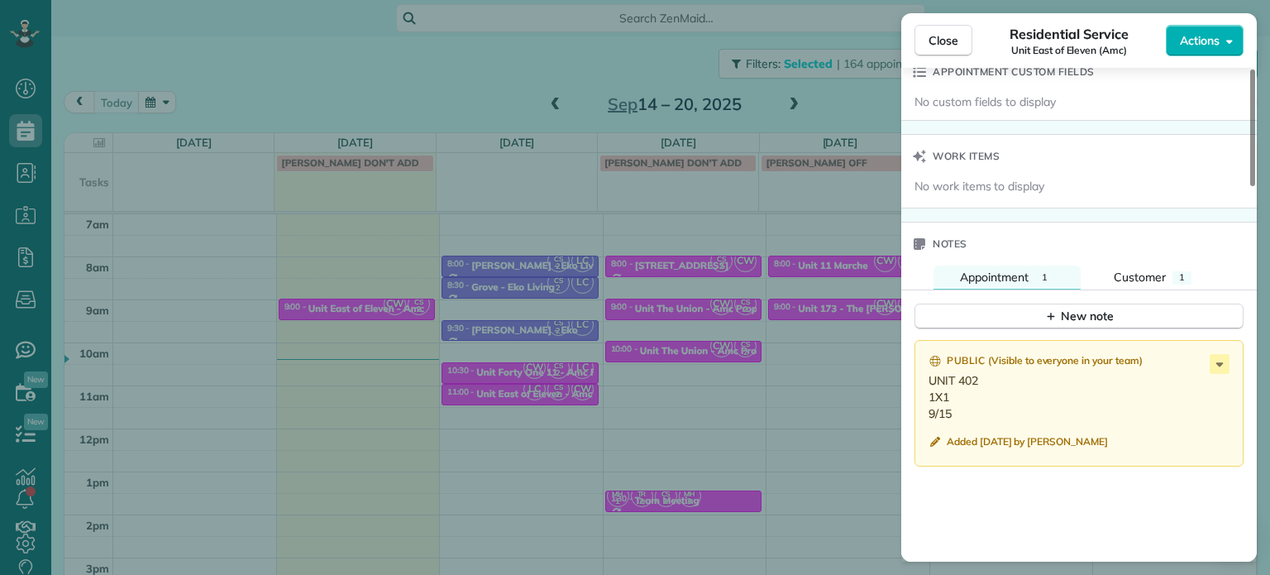
click at [527, 363] on div "Close Residential Service Unit East of Eleven (Amc) Actions Status Active Unit …" at bounding box center [635, 287] width 1270 height 575
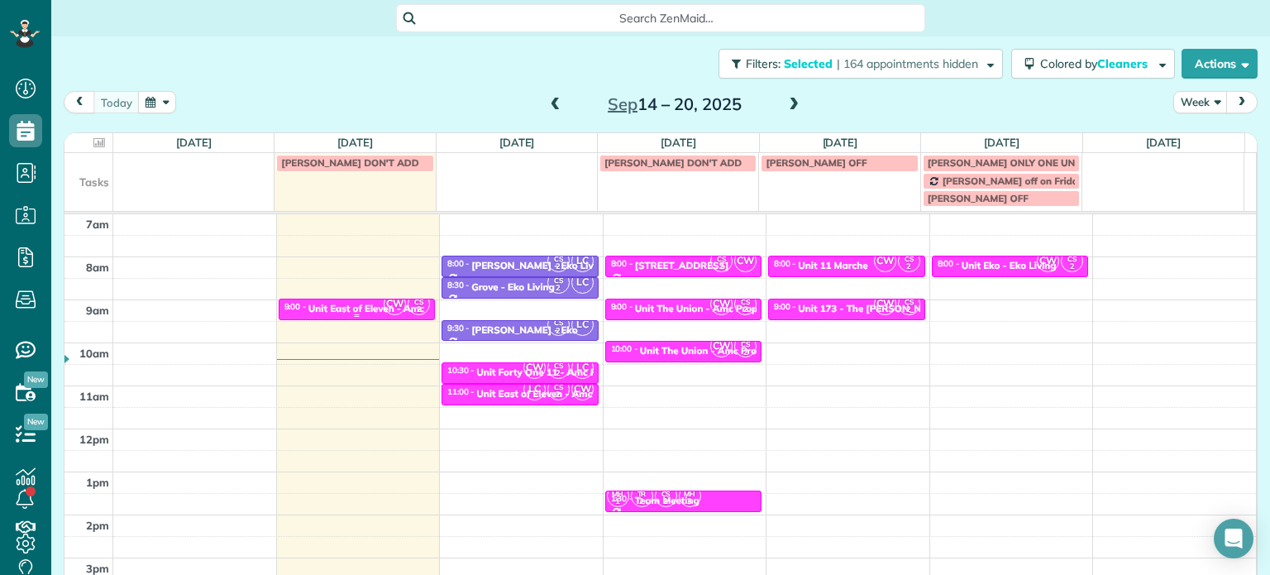
click at [324, 312] on div "Unit East of Eleven - Amc" at bounding box center [366, 309] width 116 height 12
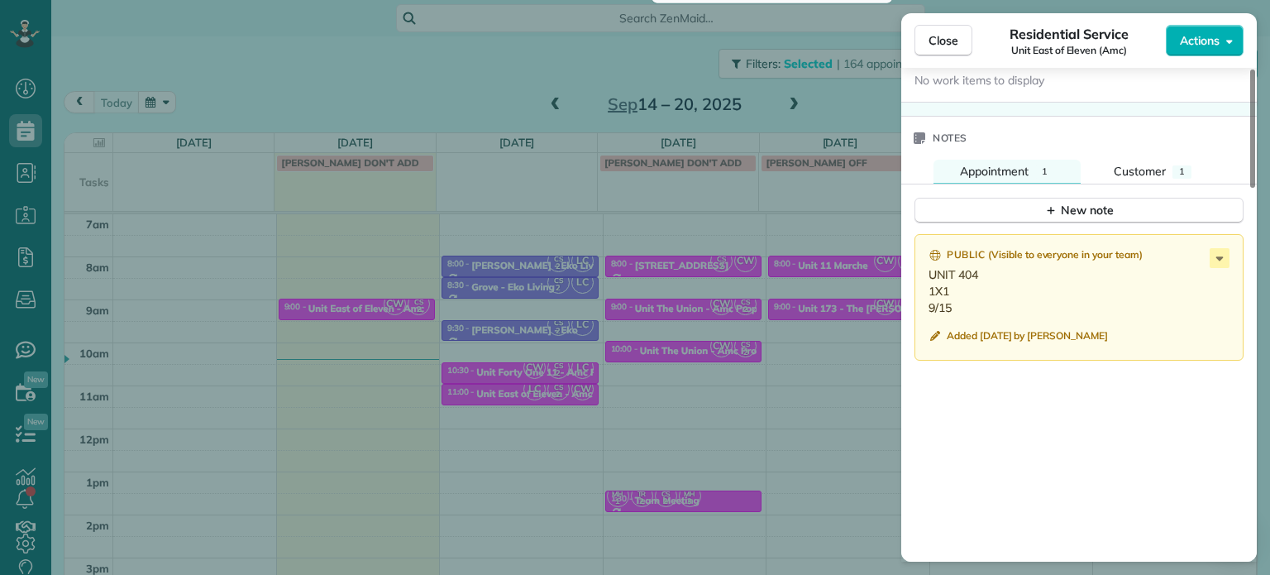
scroll to position [1411, 0]
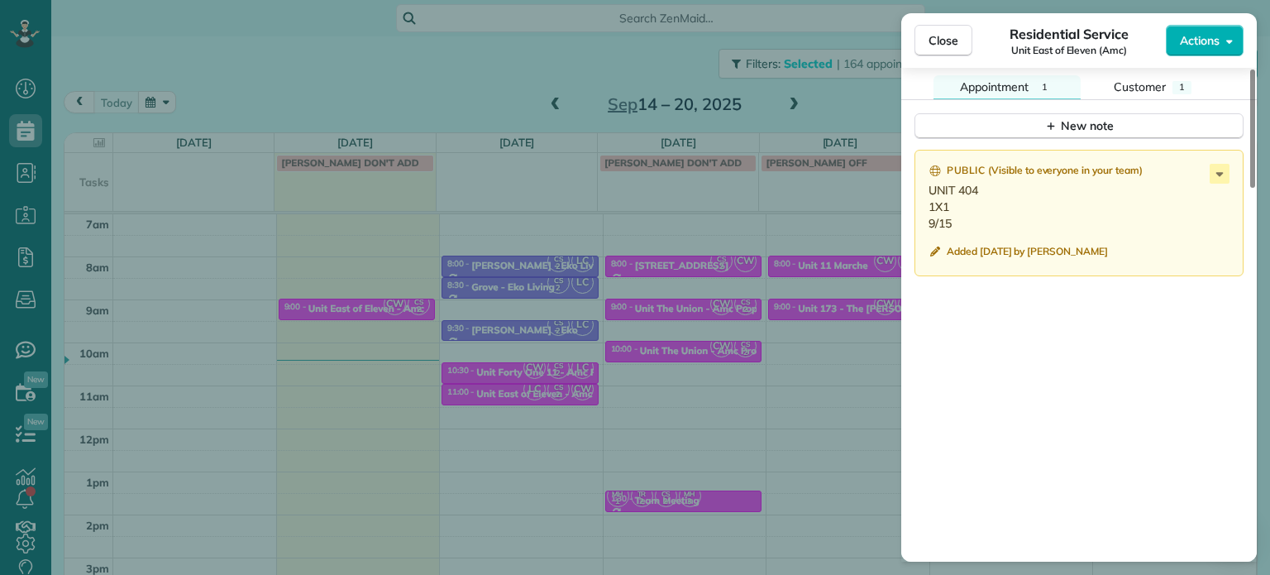
click at [460, 431] on div "Close Residential Service Unit East of Eleven (Amc) Actions Status Active Unit …" at bounding box center [635, 287] width 1270 height 575
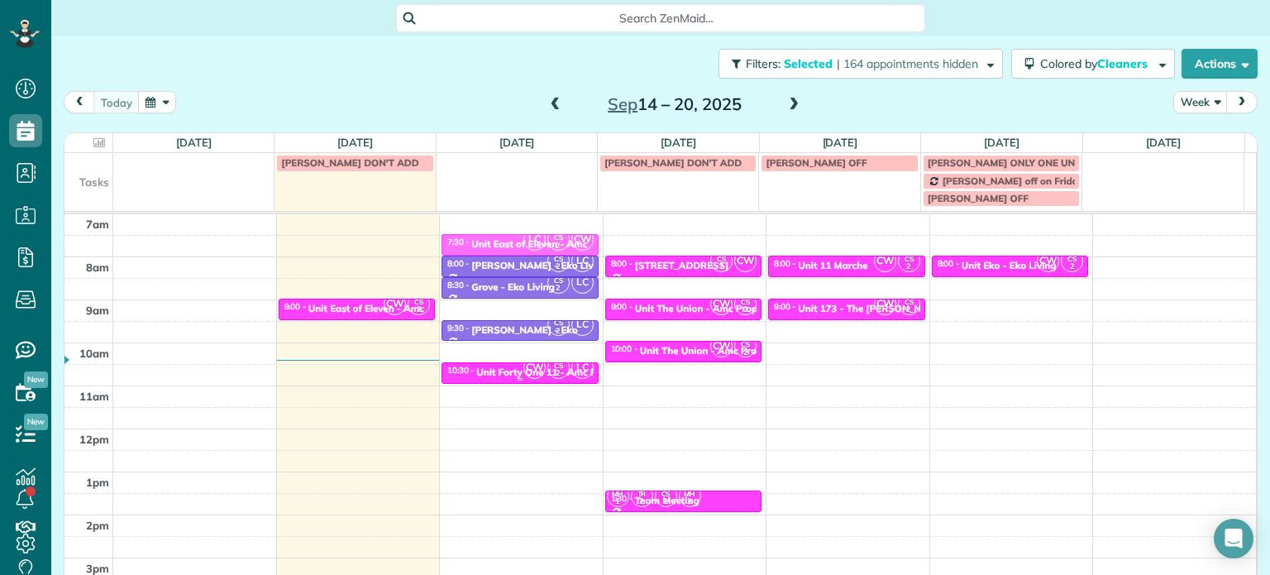
drag, startPoint x: 509, startPoint y: 394, endPoint x: 506, endPoint y: 247, distance: 147.2
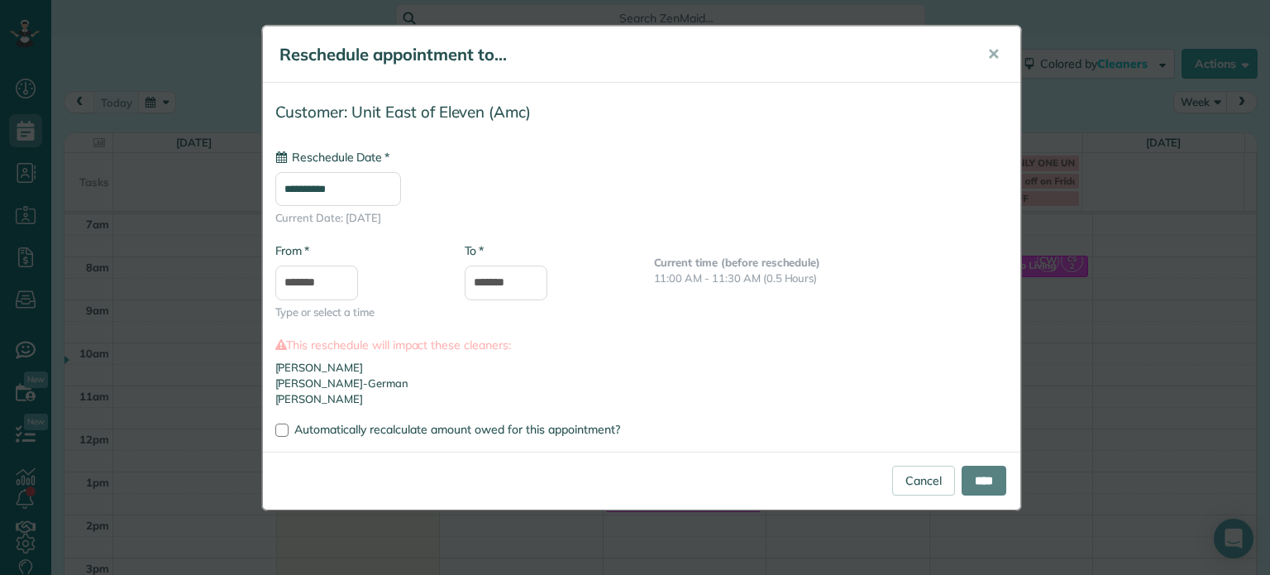
type input "**********"
click at [979, 483] on input "****" at bounding box center [983, 480] width 45 height 30
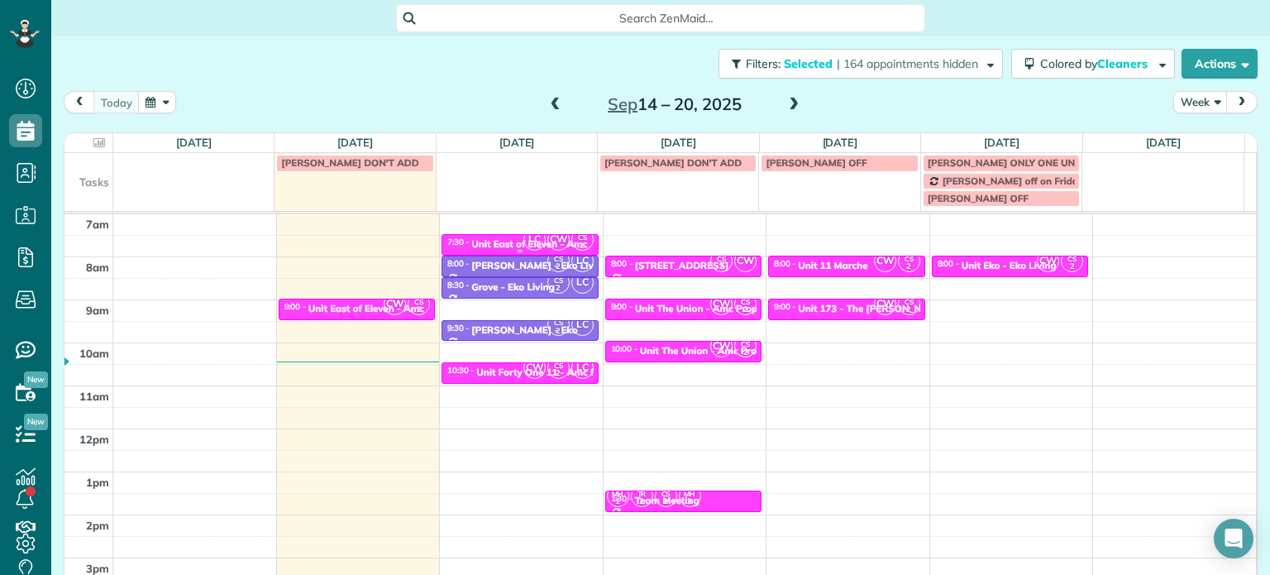
click at [505, 237] on div "7:30 - 8:00 Unit East of Eleven - Amc" at bounding box center [519, 242] width 147 height 13
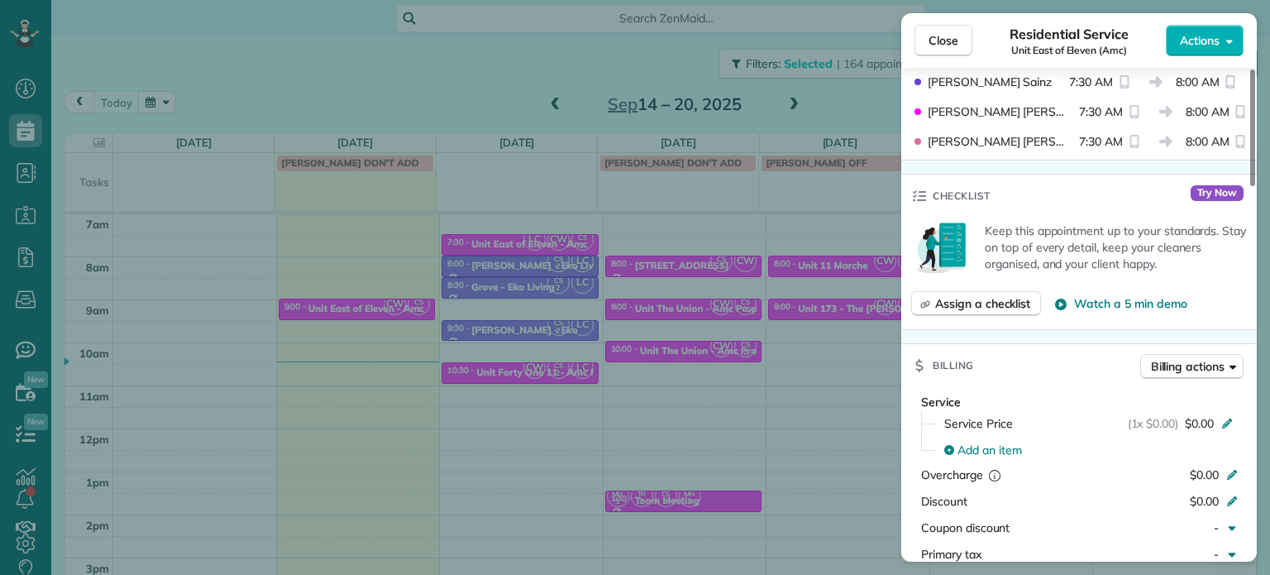
scroll to position [412, 0]
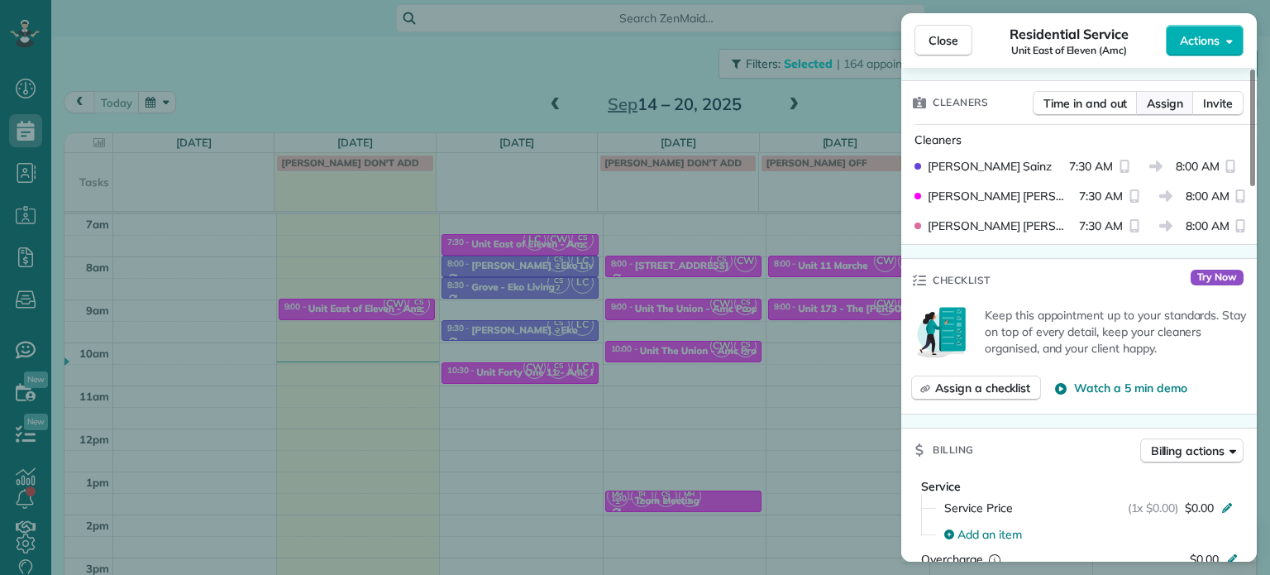
click at [1161, 108] on span "Assign" at bounding box center [1165, 103] width 36 height 17
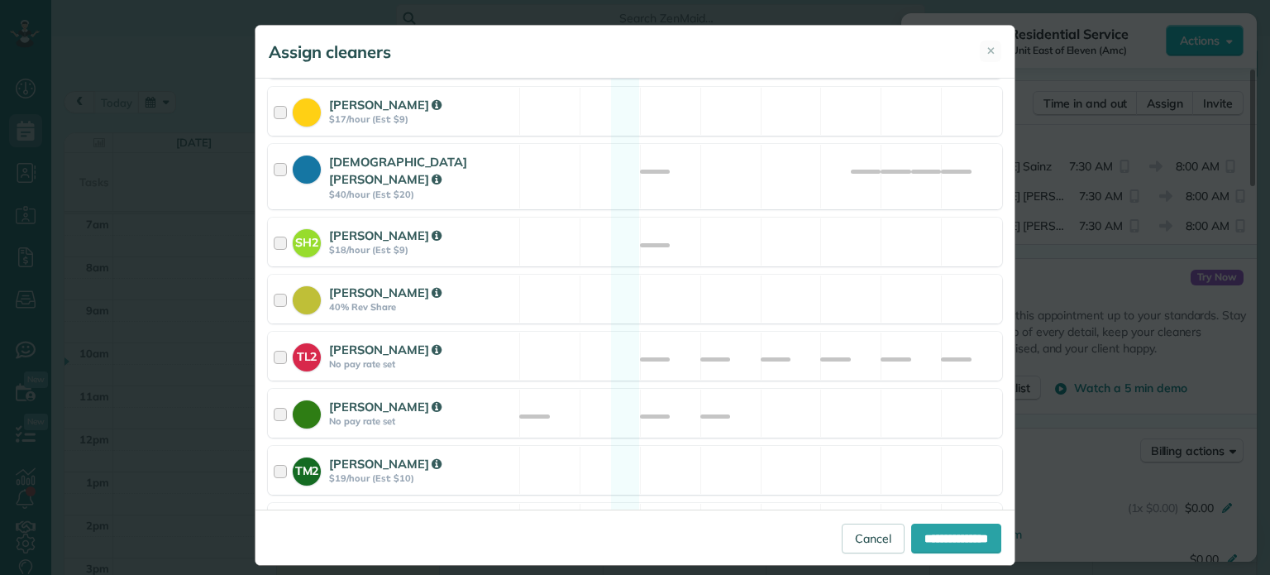
scroll to position [716, 0]
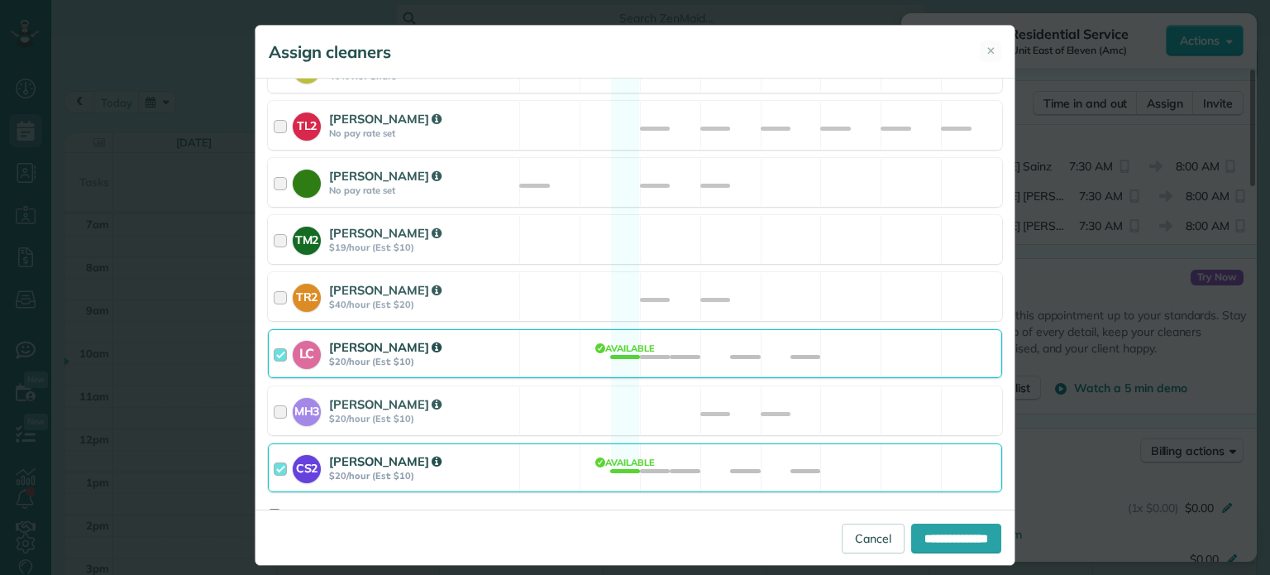
click at [737, 336] on div "LC [PERSON_NAME] $20/hour (Est: $10) Available" at bounding box center [635, 353] width 734 height 49
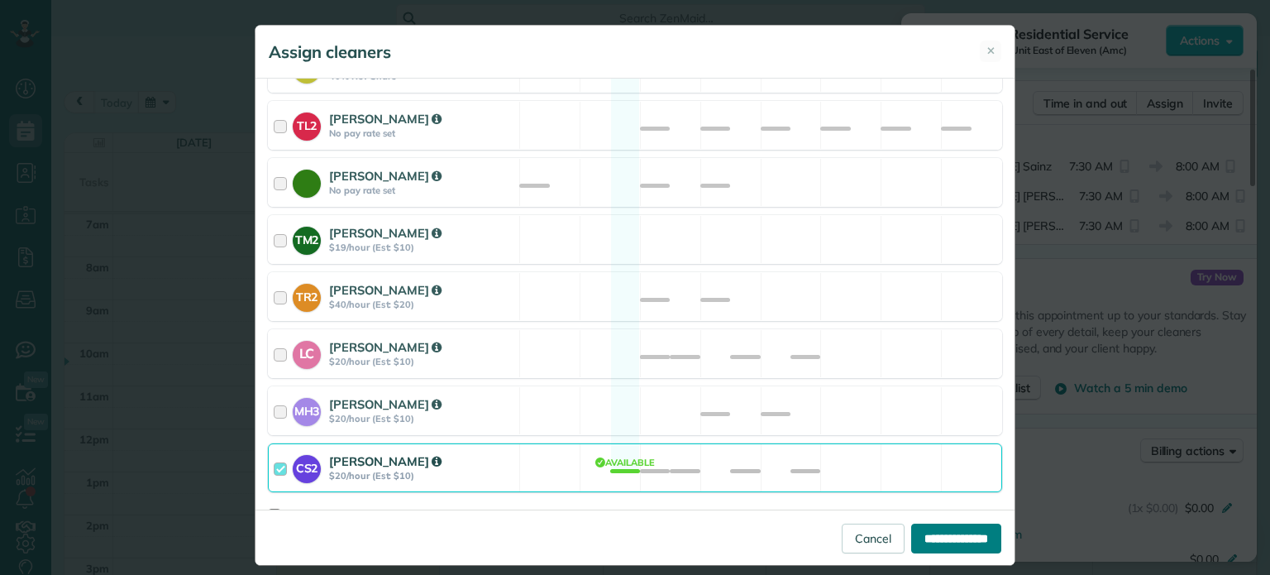
click at [977, 540] on input "**********" at bounding box center [956, 538] width 90 height 30
type input "**********"
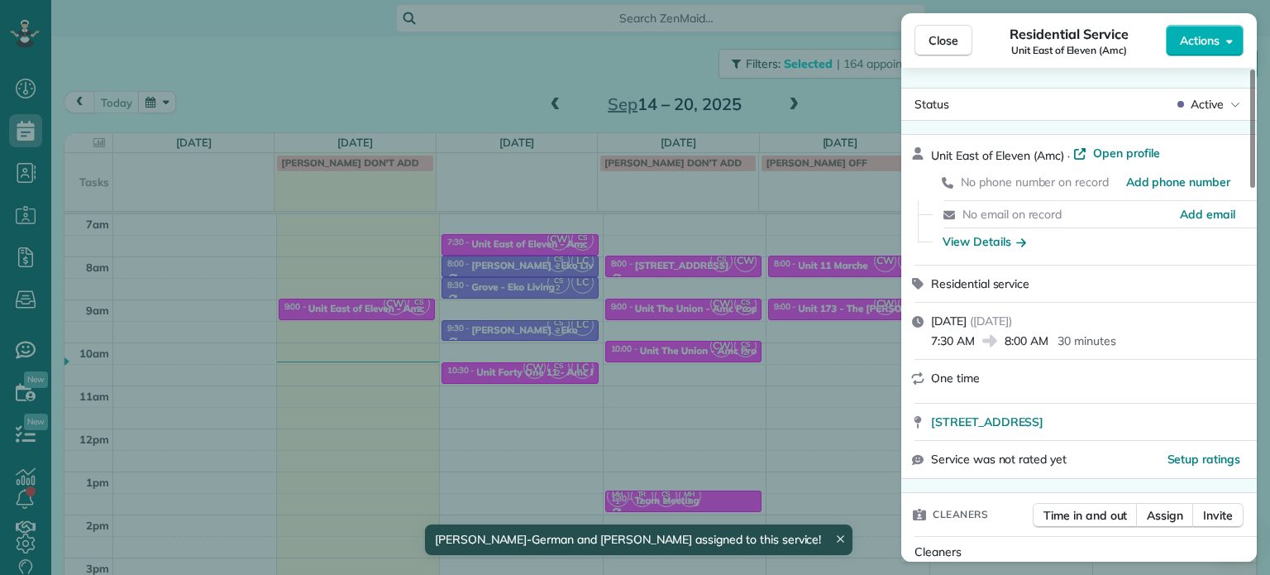
click at [497, 74] on div "Close Residential Service Unit East of Eleven (Amc) Actions Status Active Unit …" at bounding box center [635, 287] width 1270 height 575
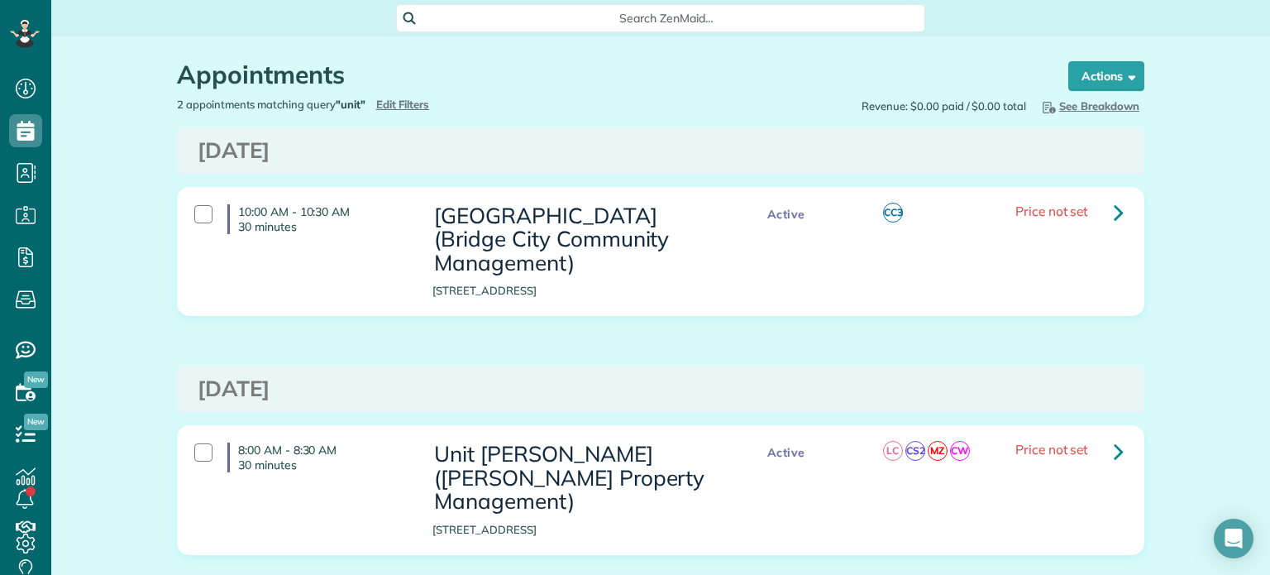
scroll to position [7, 7]
click at [1113, 446] on icon at bounding box center [1118, 450] width 10 height 29
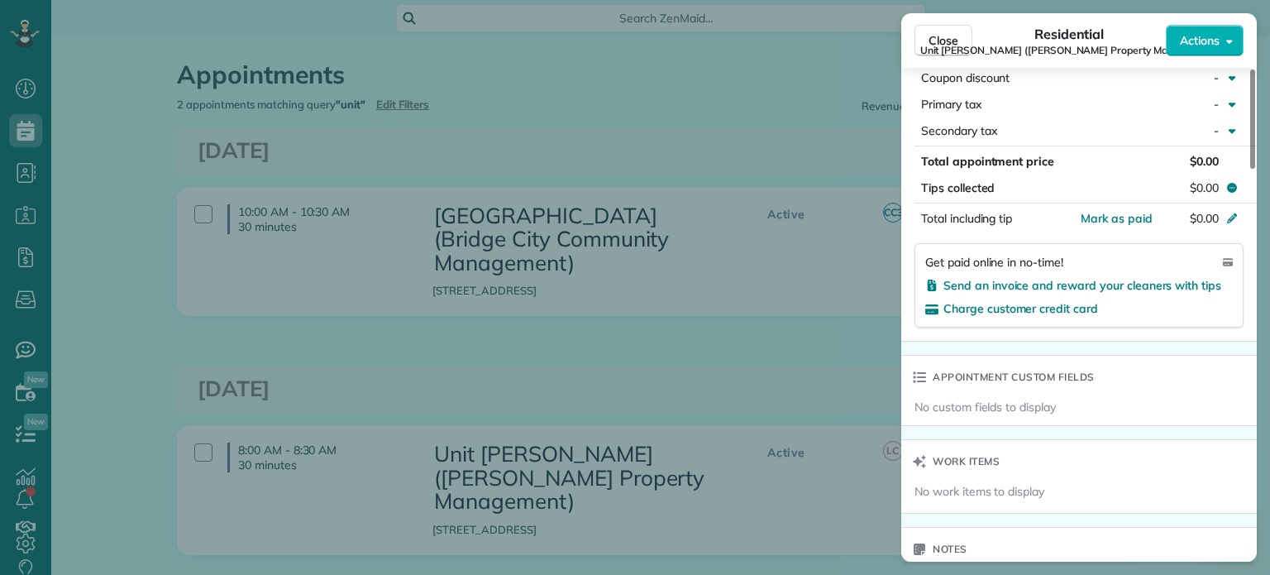
scroll to position [1593, 0]
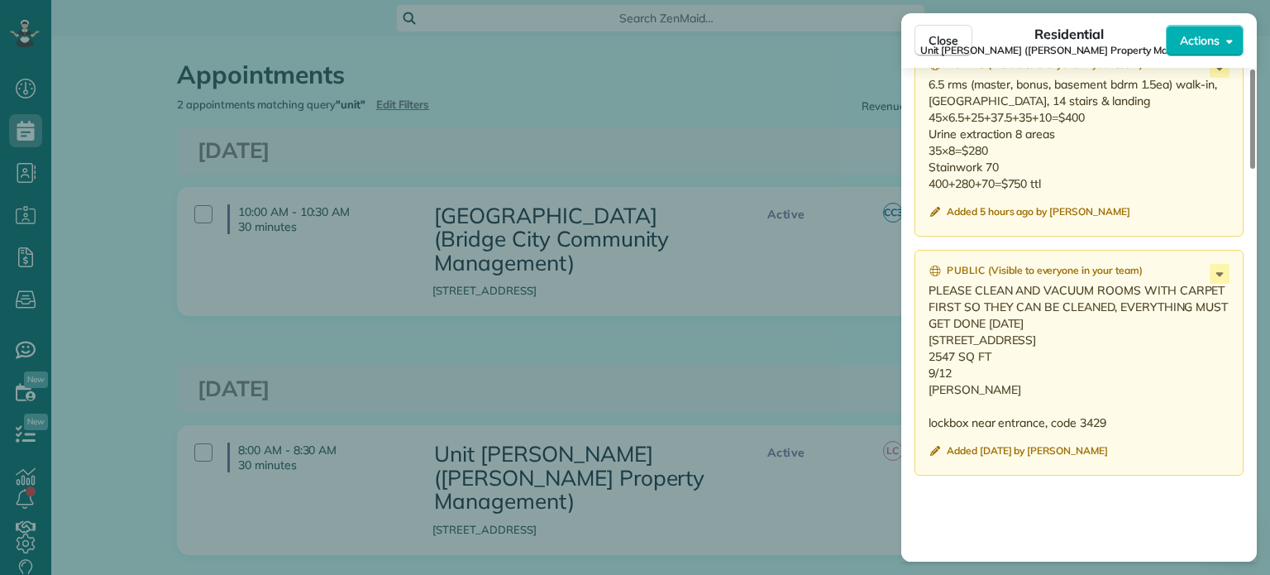
drag, startPoint x: 951, startPoint y: 407, endPoint x: 928, endPoint y: 347, distance: 63.9
click at [928, 347] on p "PLEASE CLEAN AND VACUUM ROOMS WITH CARPET FIRST SO THEY CAN BE CLEANED, EVERYTH…" at bounding box center [1080, 356] width 304 height 149
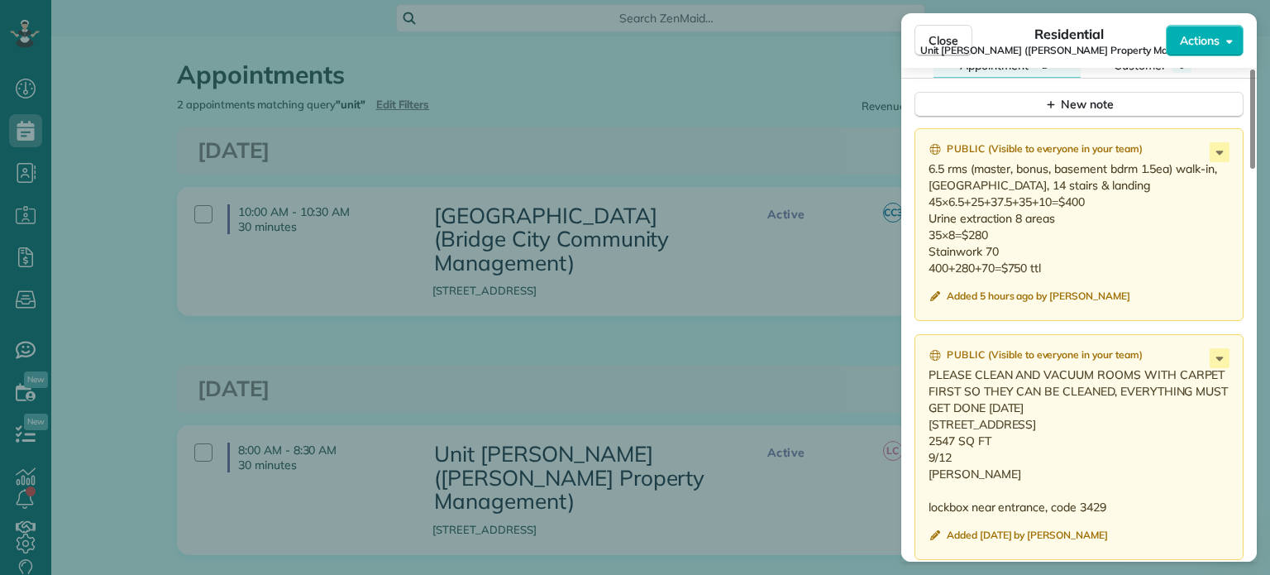
drag, startPoint x: 1049, startPoint y: 271, endPoint x: 926, endPoint y: 177, distance: 155.1
click at [926, 177] on div "Public ( Visible to everyone in your team ) 6.5 rms (master, bonus, basement bd…" at bounding box center [1078, 224] width 329 height 193
click at [1138, 426] on p "PLEASE CLEAN AND VACUUM ROOMS WITH CARPET FIRST SO THEY CAN BE CLEANED, EVERYTH…" at bounding box center [1080, 440] width 304 height 149
click at [1223, 368] on icon at bounding box center [1219, 358] width 20 height 20
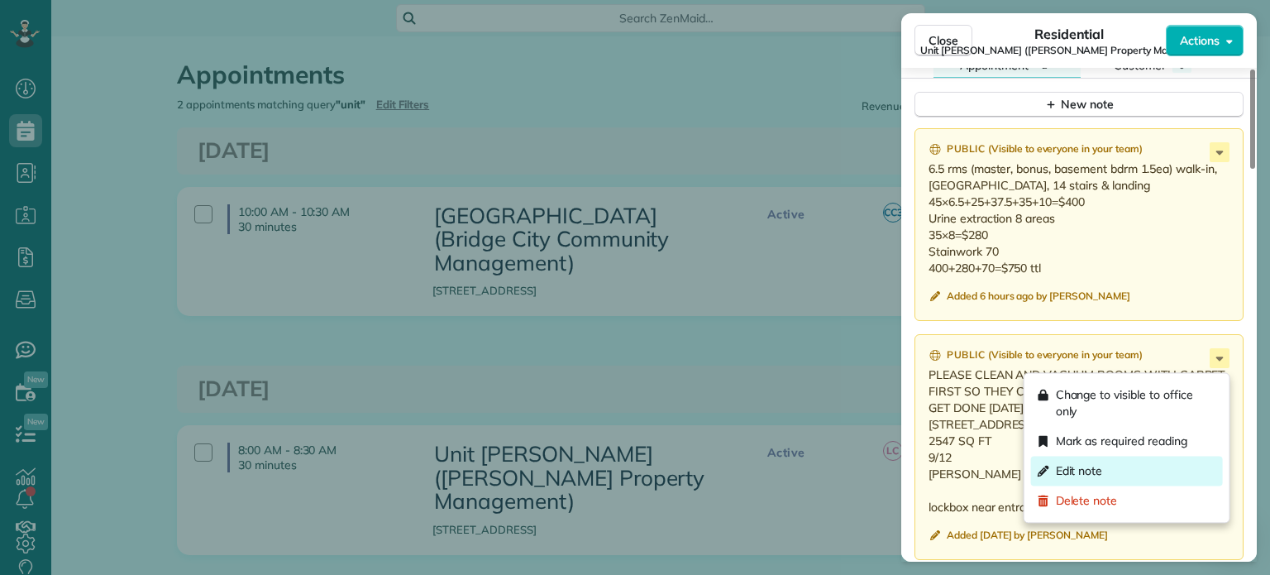
click at [1147, 462] on div "Edit note" at bounding box center [1127, 470] width 192 height 30
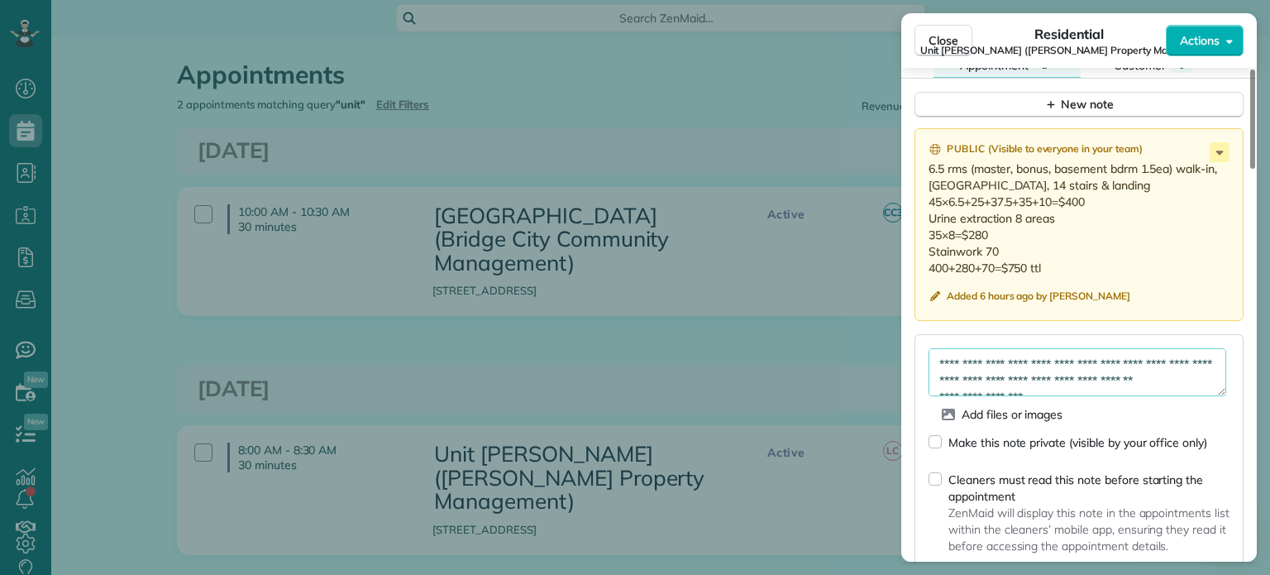
click at [1131, 376] on textarea "**********" at bounding box center [1077, 372] width 298 height 48
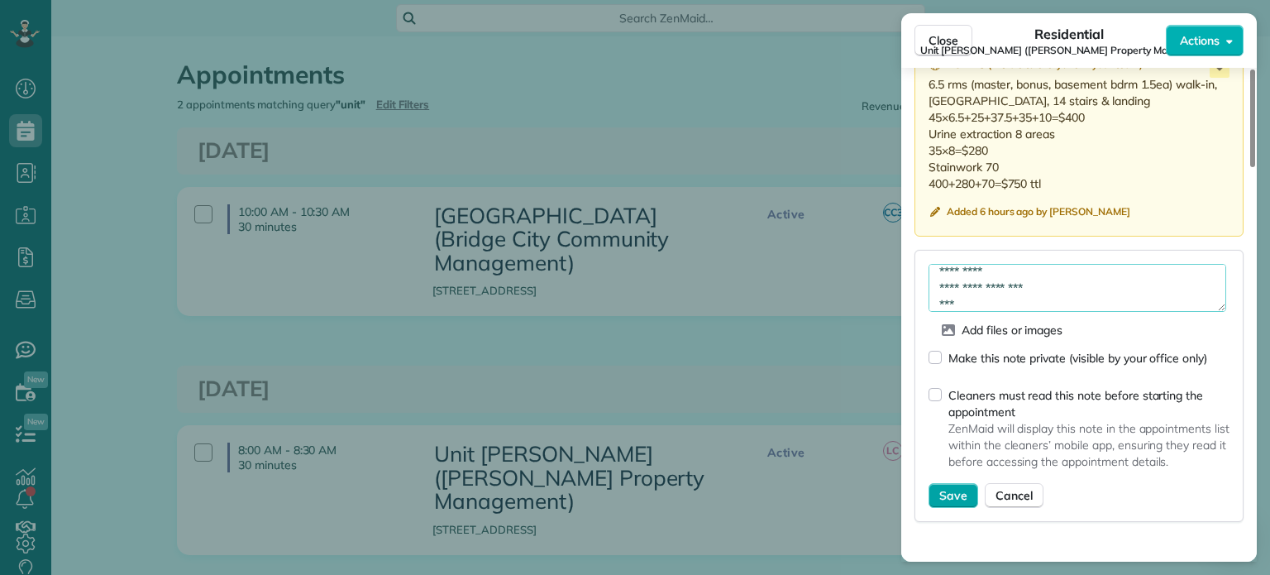
type textarea "**********"
click at [954, 508] on button "Save" at bounding box center [953, 495] width 50 height 25
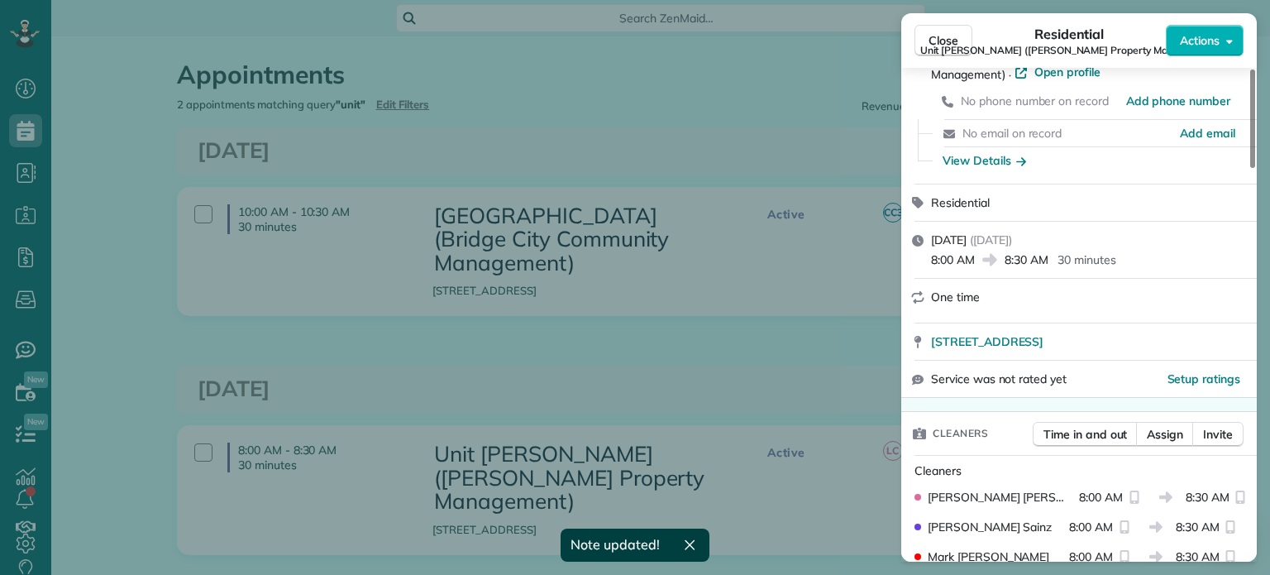
scroll to position [0, 0]
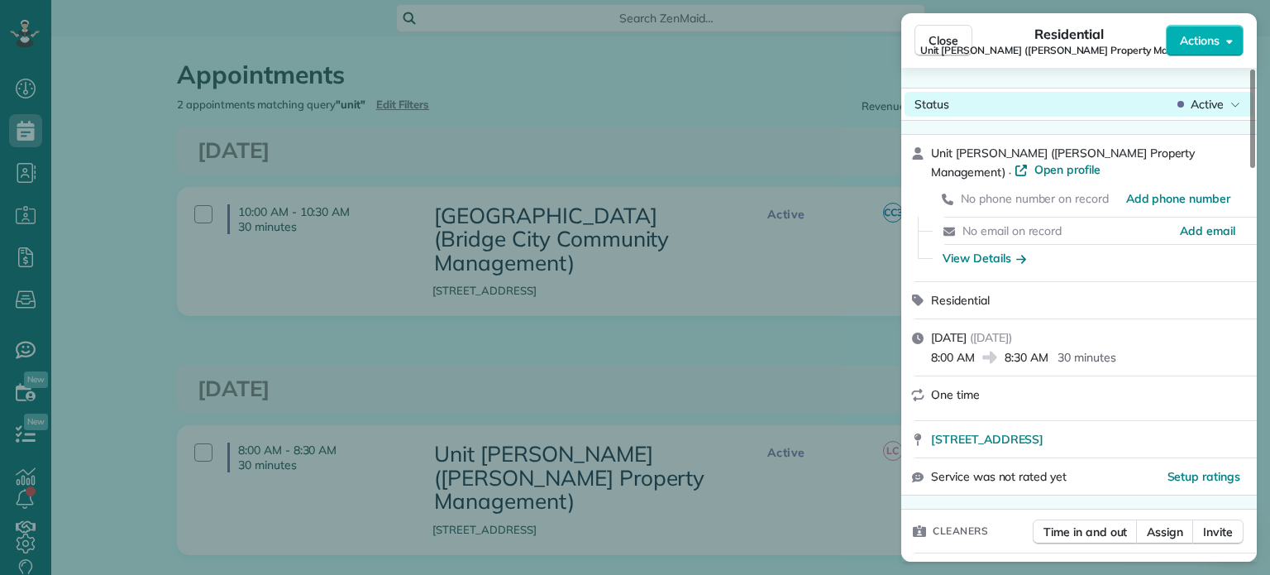
click at [1212, 105] on span "Active" at bounding box center [1206, 104] width 33 height 17
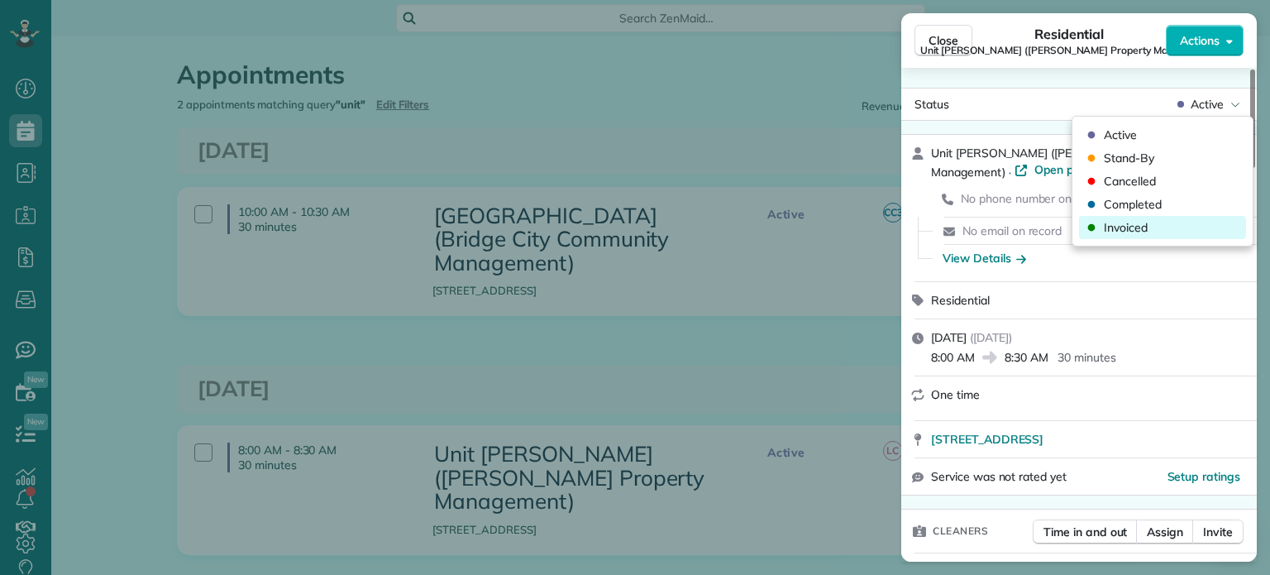
click at [1150, 229] on div "Invoiced" at bounding box center [1162, 227] width 167 height 23
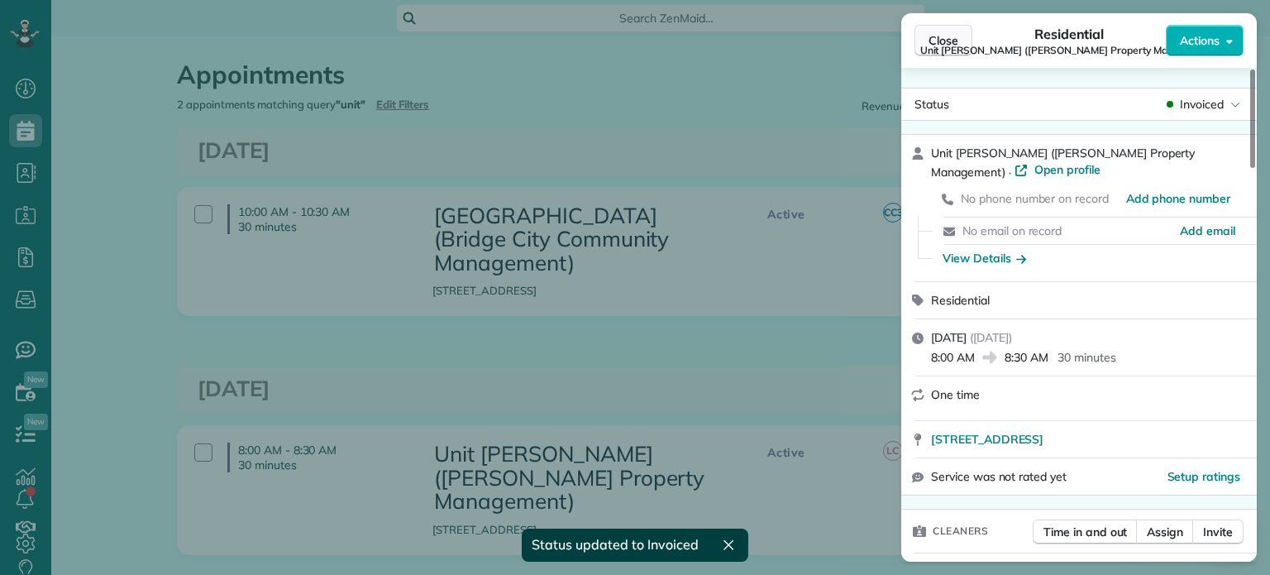
click at [937, 37] on span "Close" at bounding box center [943, 40] width 30 height 17
